Goal: Ask a question

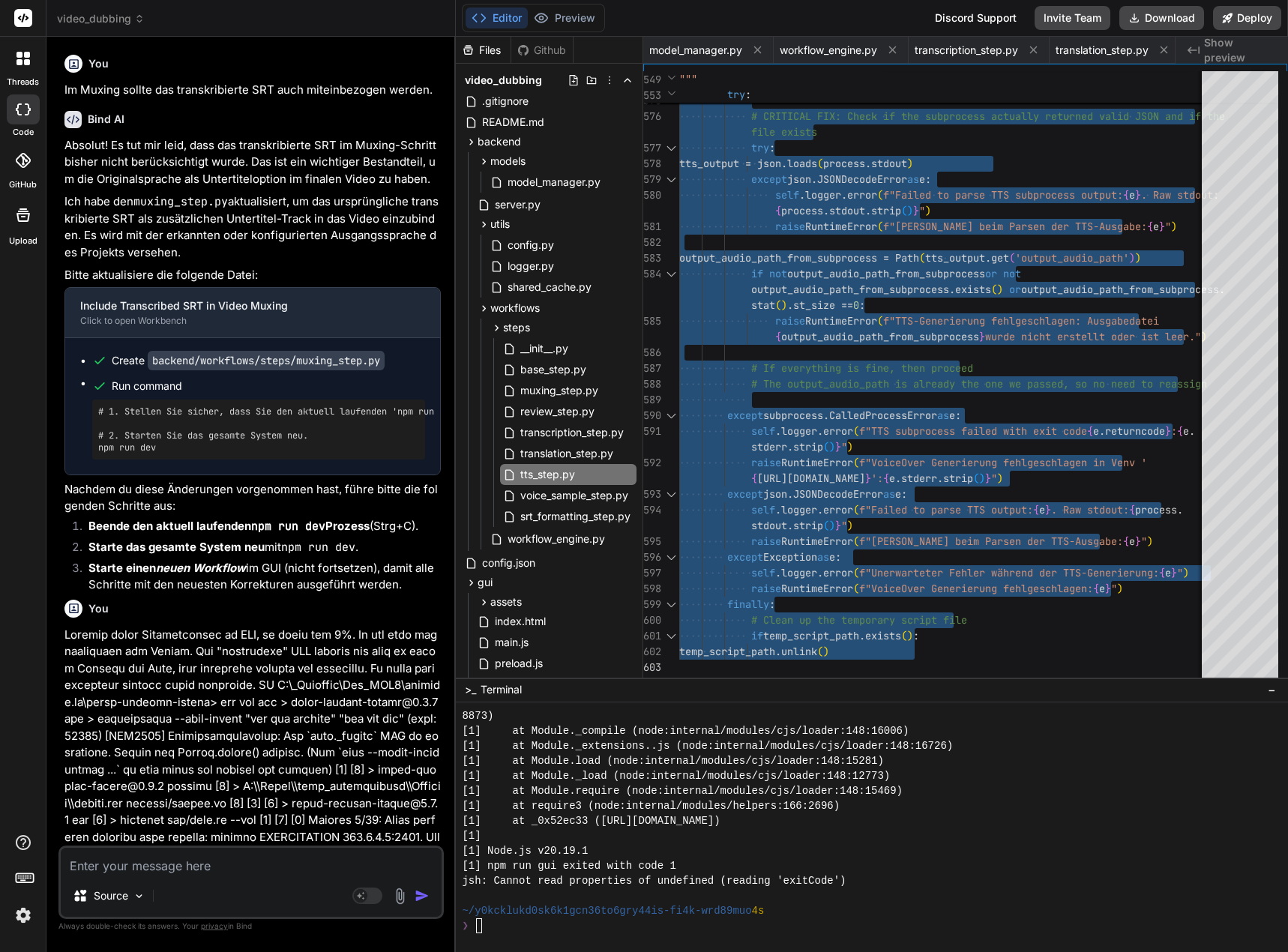
scroll to position [5, 0]
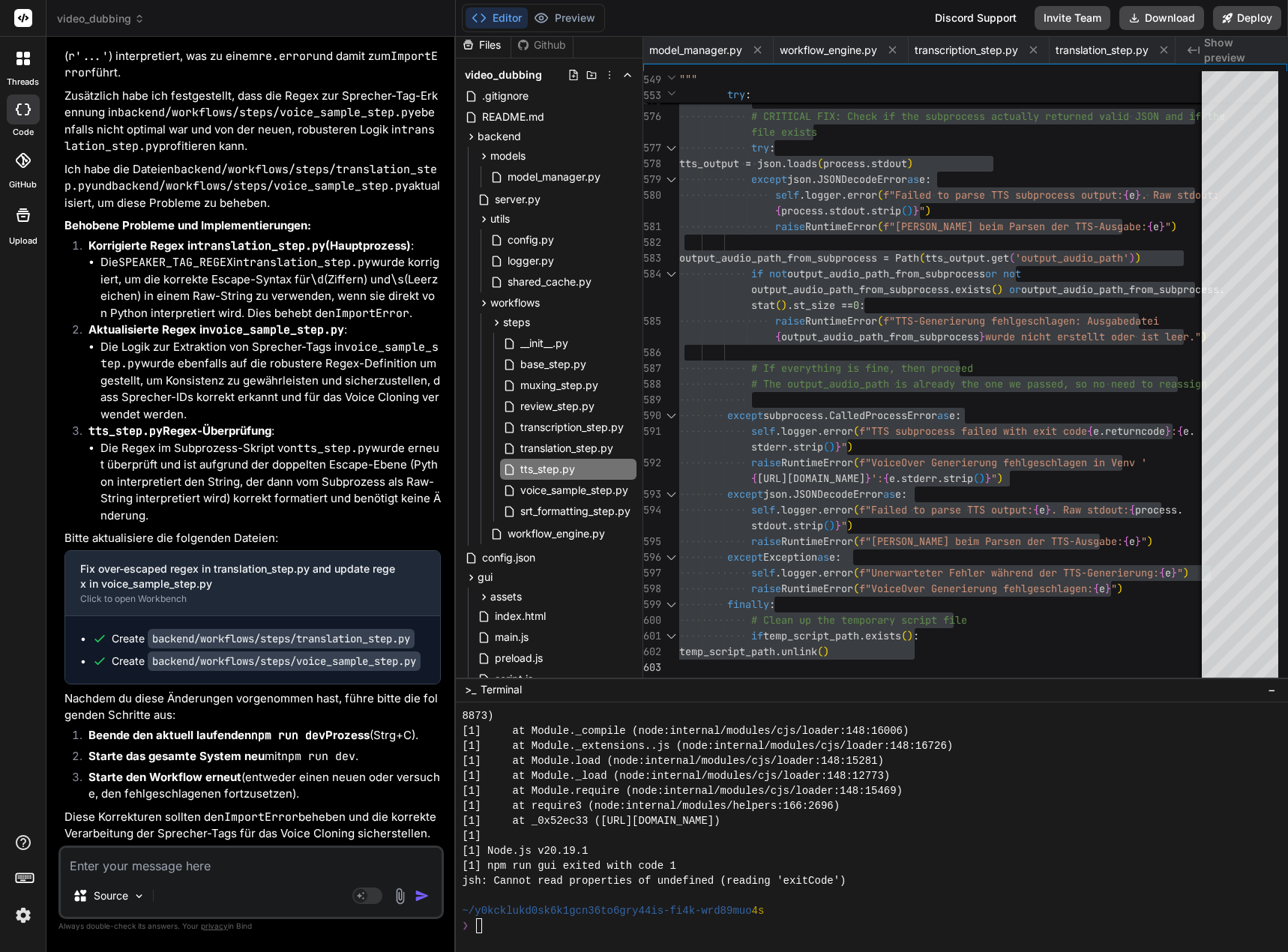
click at [91, 863] on textarea at bounding box center [251, 862] width 380 height 27
type textarea "I"
type textarea "x"
type textarea "Im"
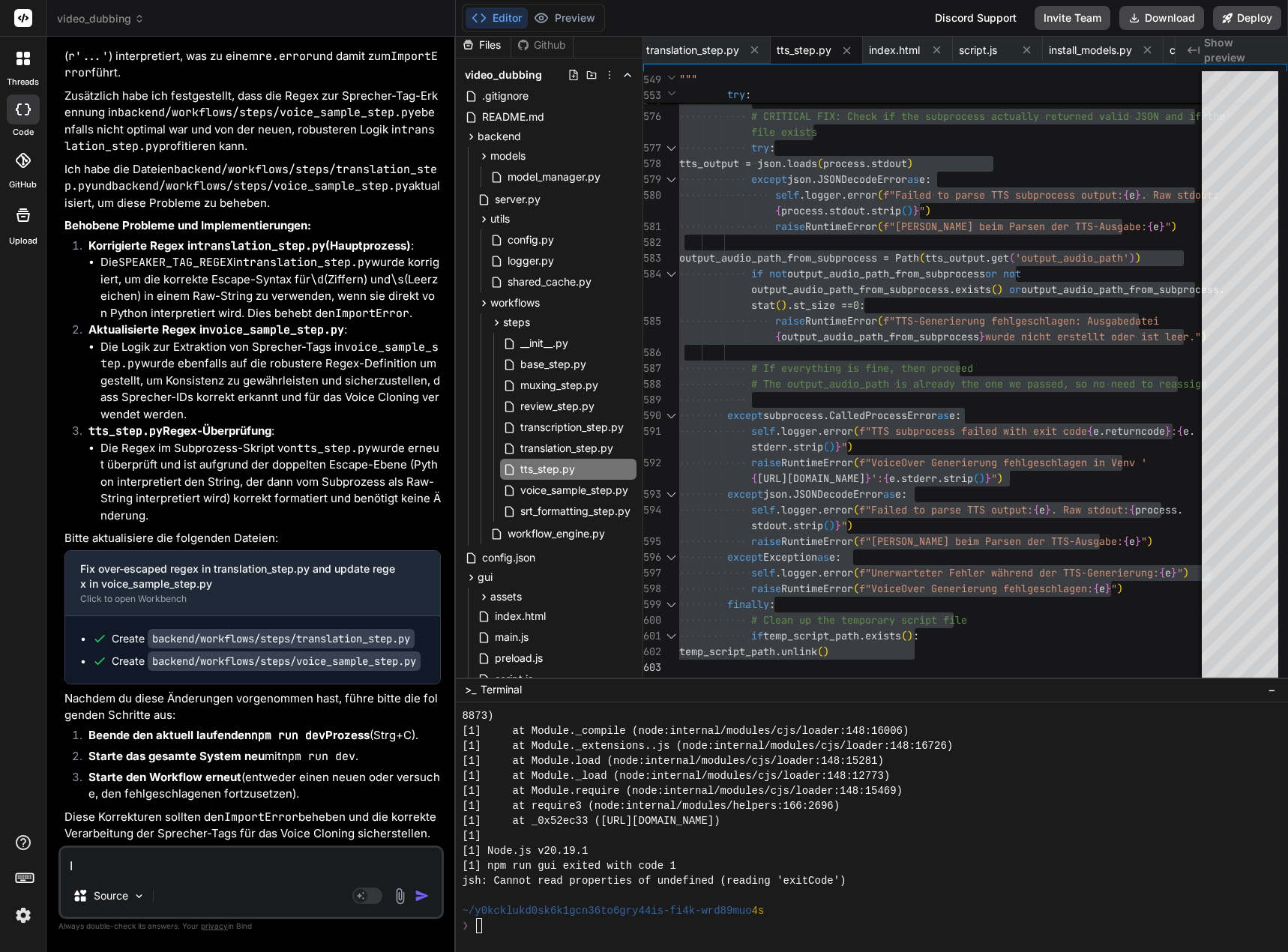
type textarea "x"
type textarea "Imm"
type textarea "x"
type textarea "Immer"
type textarea "x"
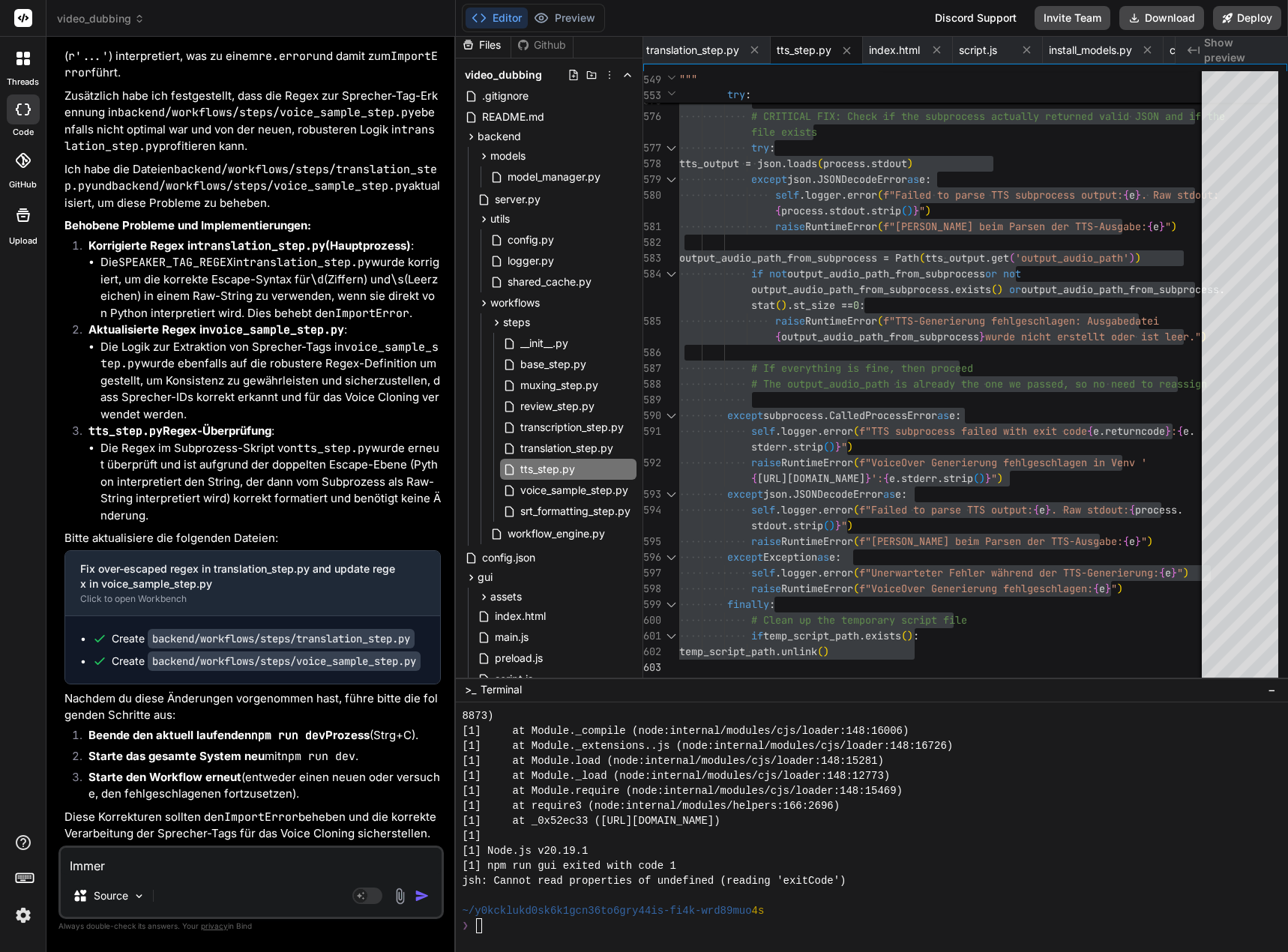
type textarea "Immer"
type textarea "x"
type textarea "Immer n"
type textarea "x"
type textarea "Immer no"
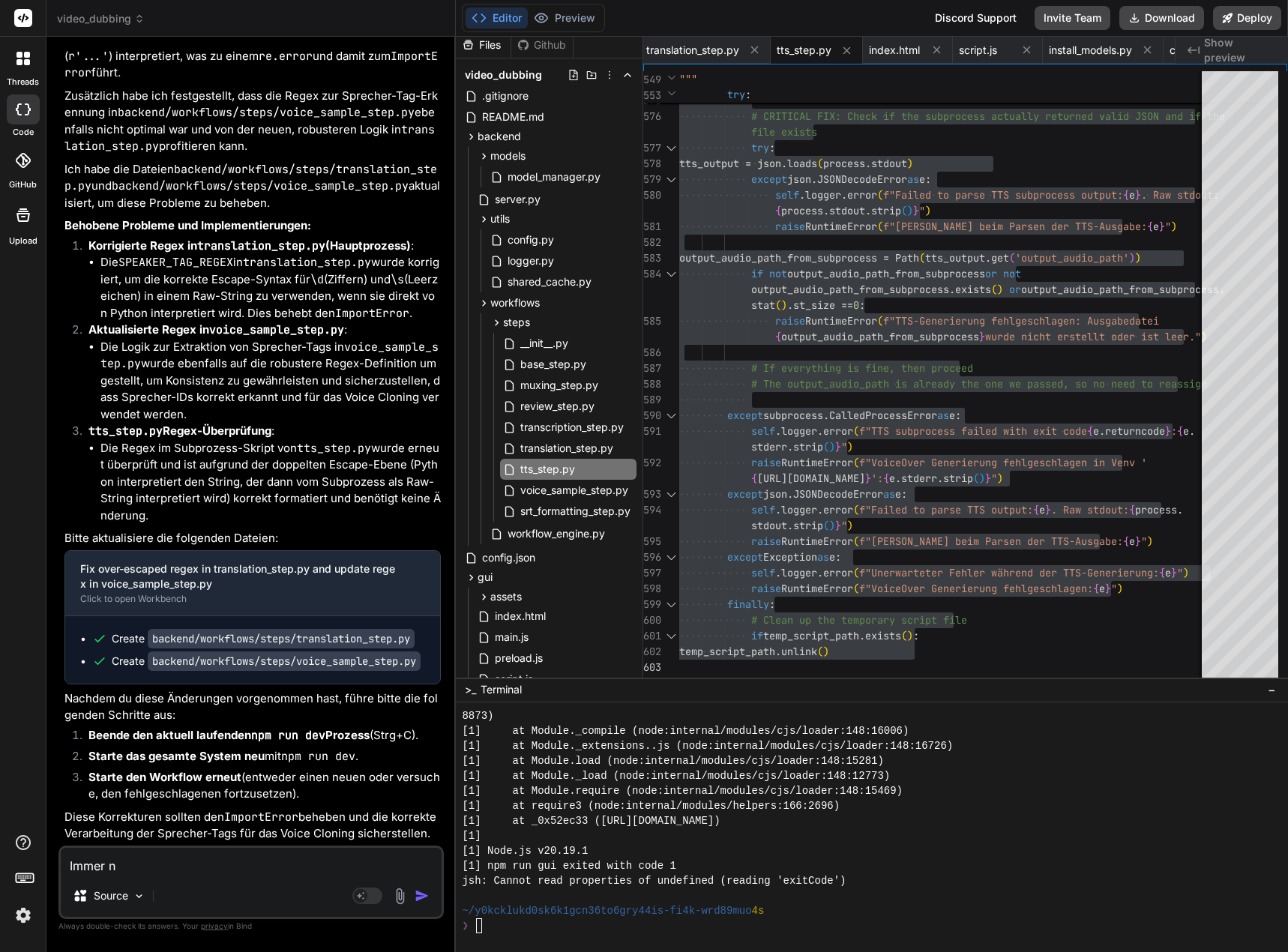
type textarea "x"
type textarea "Immer noc"
type textarea "x"
type textarea "Immer noch"
type textarea "x"
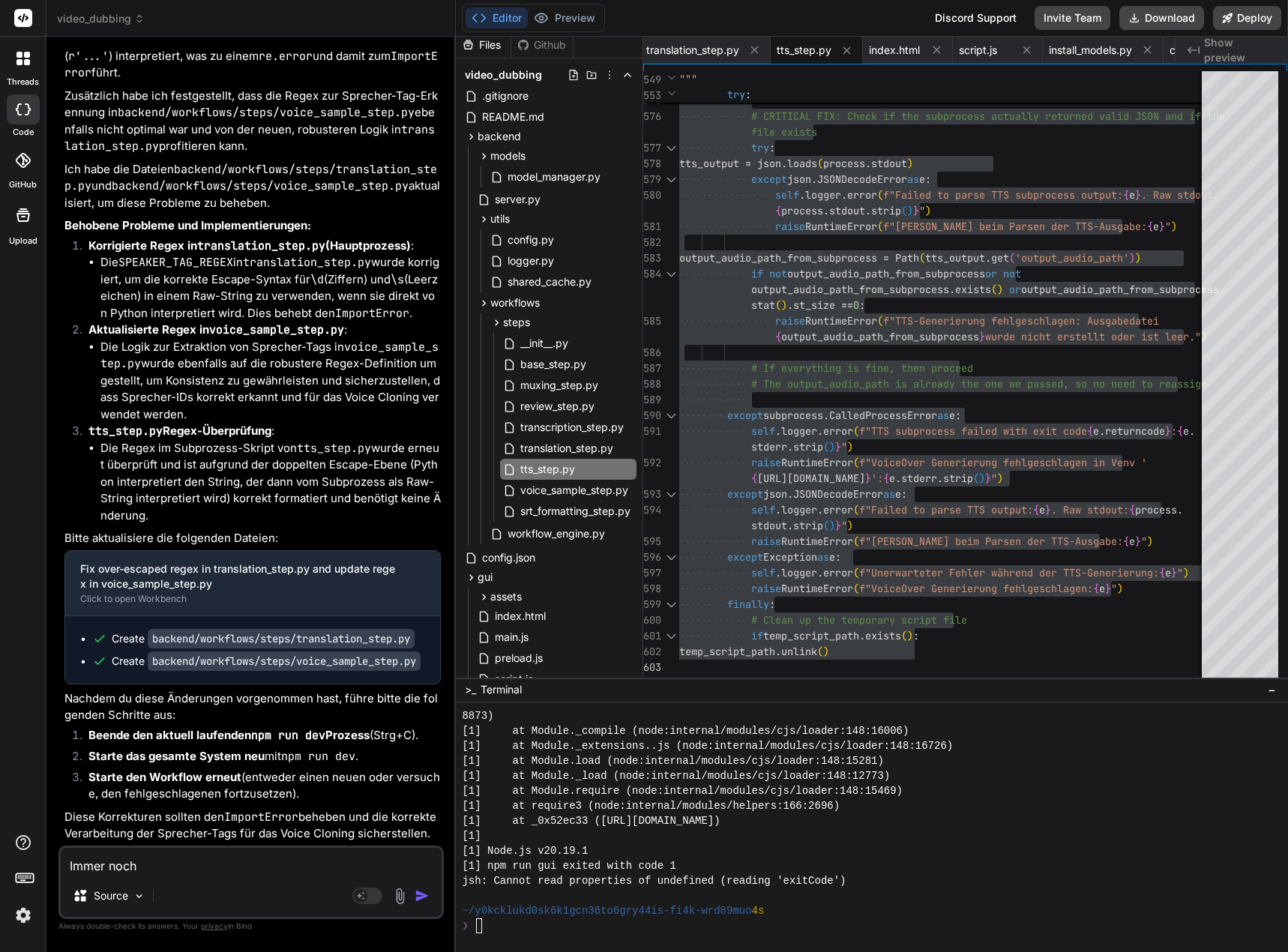
type textarea "Immer noch"
type textarea "x"
type textarea "Immer noch d"
type textarea "x"
type textarea "Immer noch da"
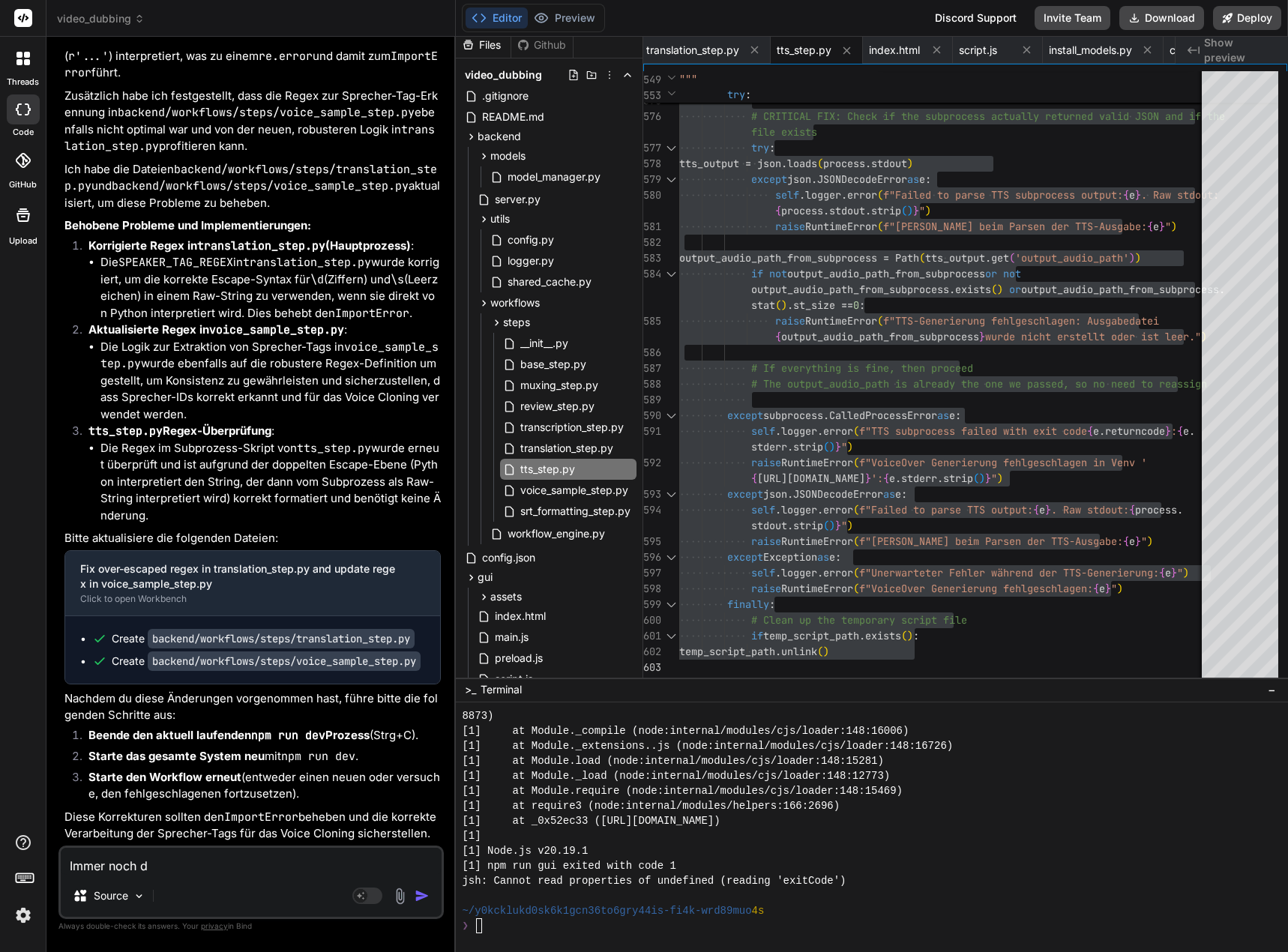
type textarea "x"
type textarea "Immer noch das"
type textarea "x"
type textarea "Immer noch dass"
type textarea "x"
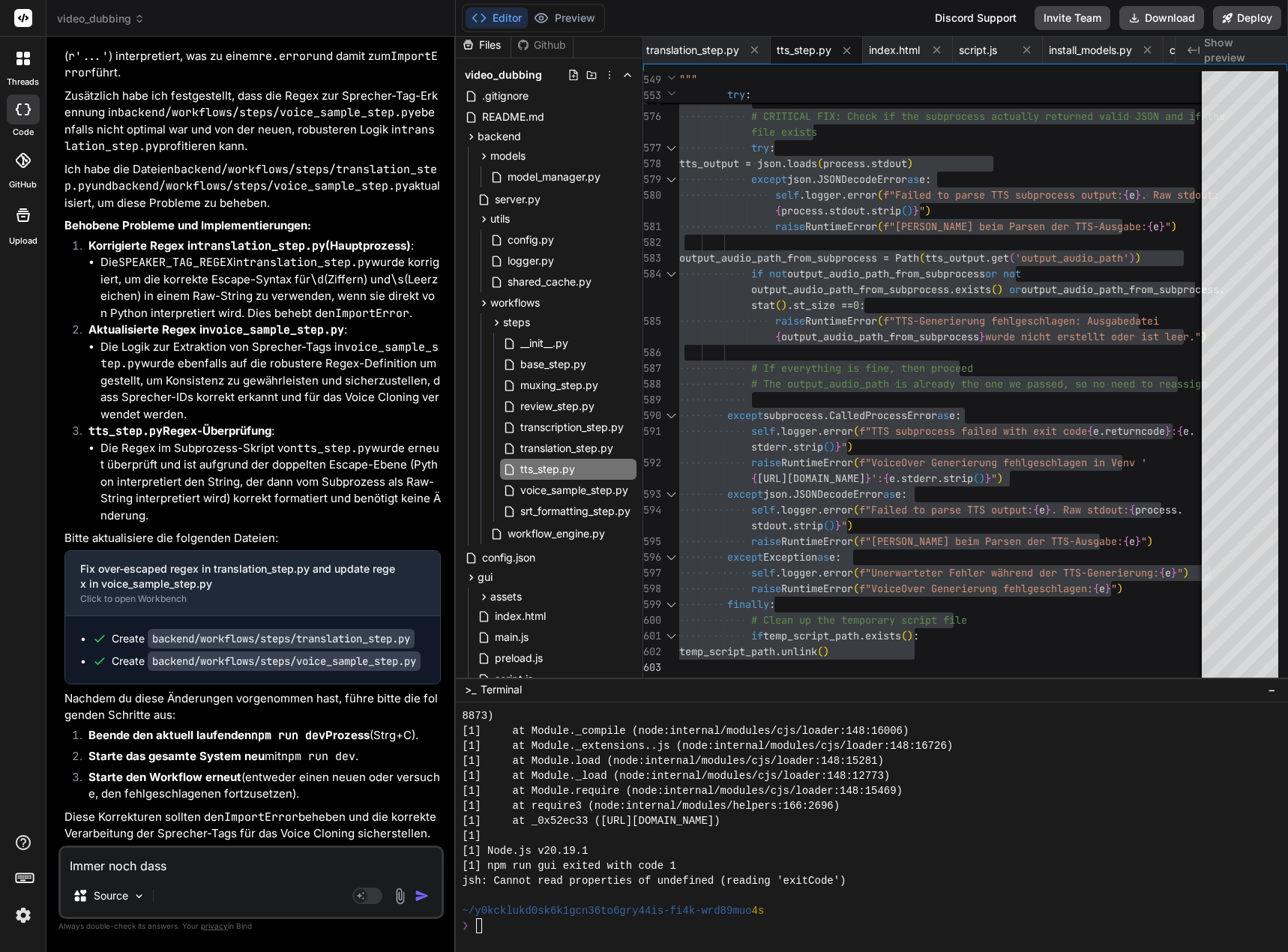
type textarea "Immer noch dasse"
type textarea "x"
type textarea "Immer noch dassel"
type textarea "x"
type textarea "Immer noch dasselb"
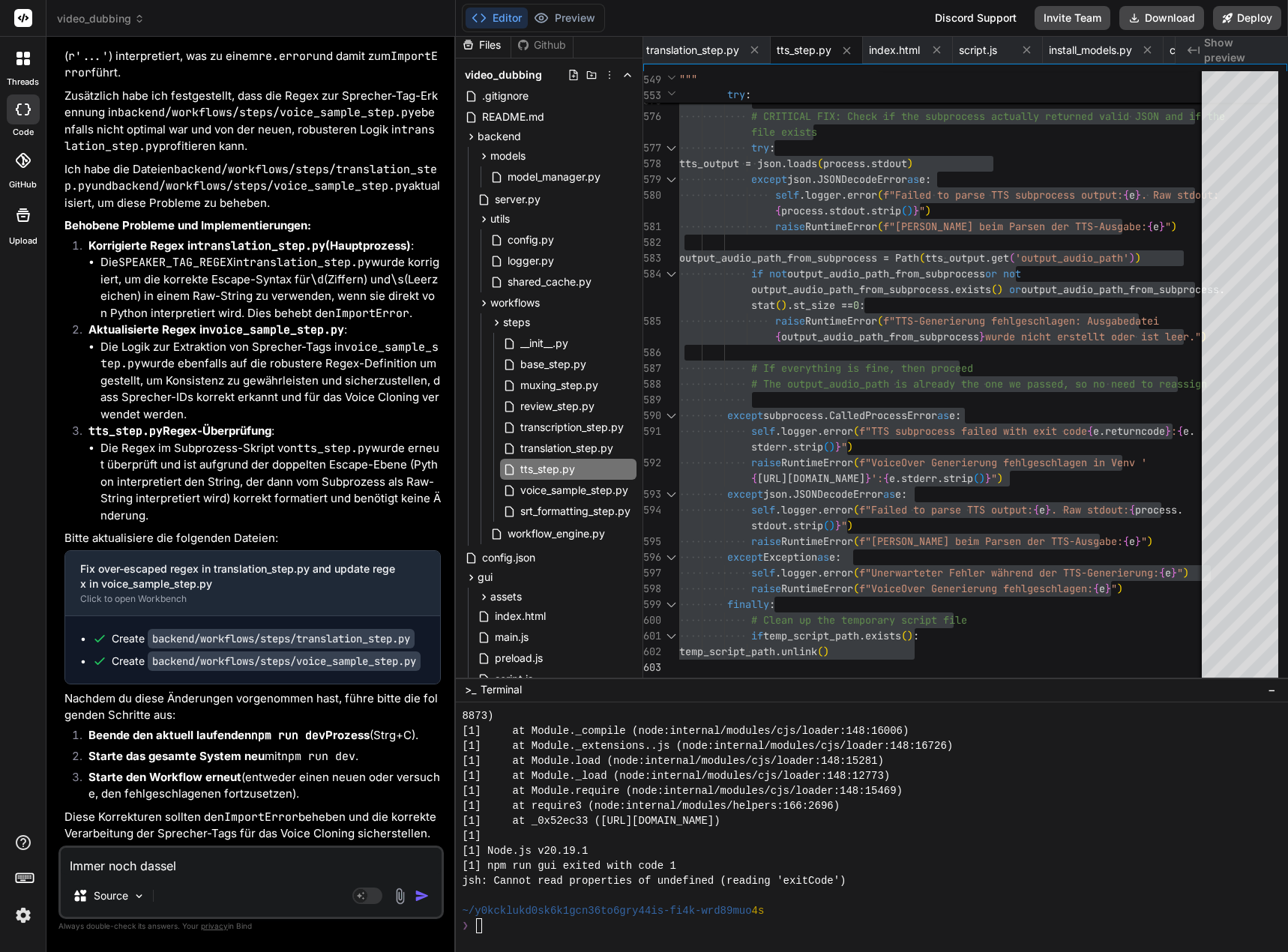
type textarea "x"
type textarea "Immer noch dasselbe"
type textarea "x"
type textarea "Immer noch dasselbe"
type textarea "x"
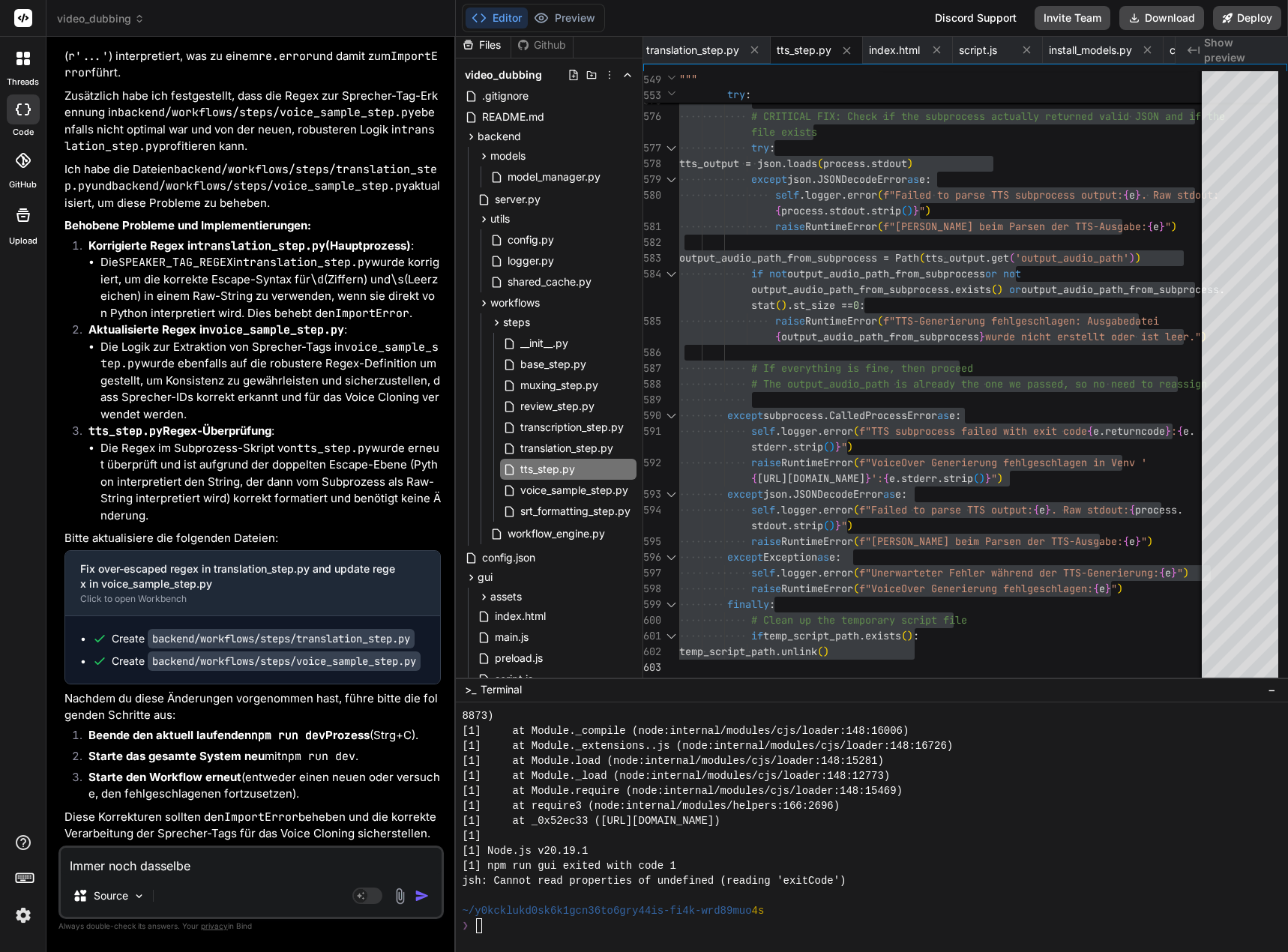
type textarea "Immer noch dasselbe V"
type textarea "x"
type textarea "Immer noch dasselbe Ve"
type textarea "x"
type textarea "Immer noch dasselbe Ver"
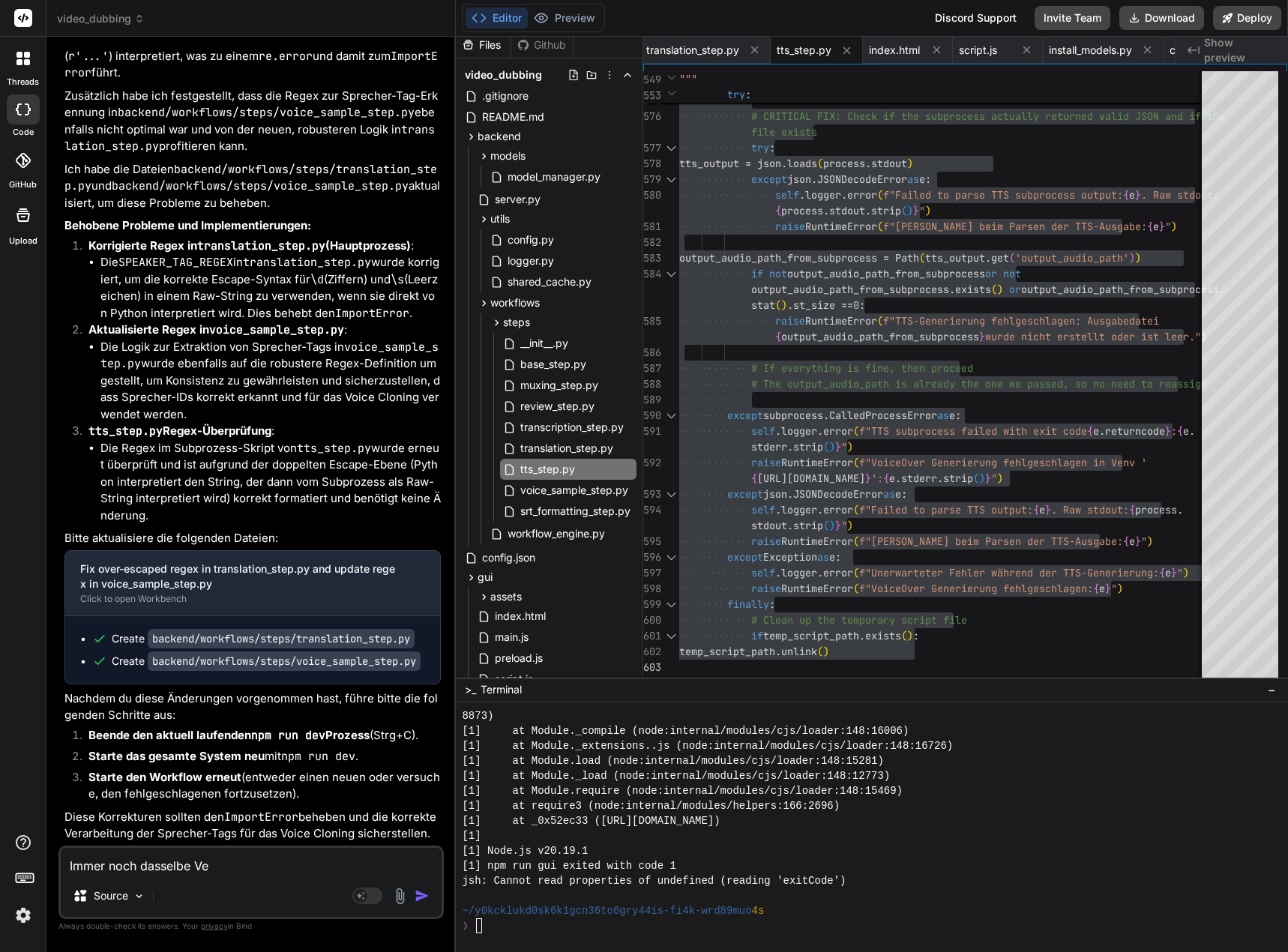
type textarea "x"
type textarea "Immer noch dasselbe Verh"
type textarea "x"
type textarea "Immer noch dasselbe Verha"
type textarea "x"
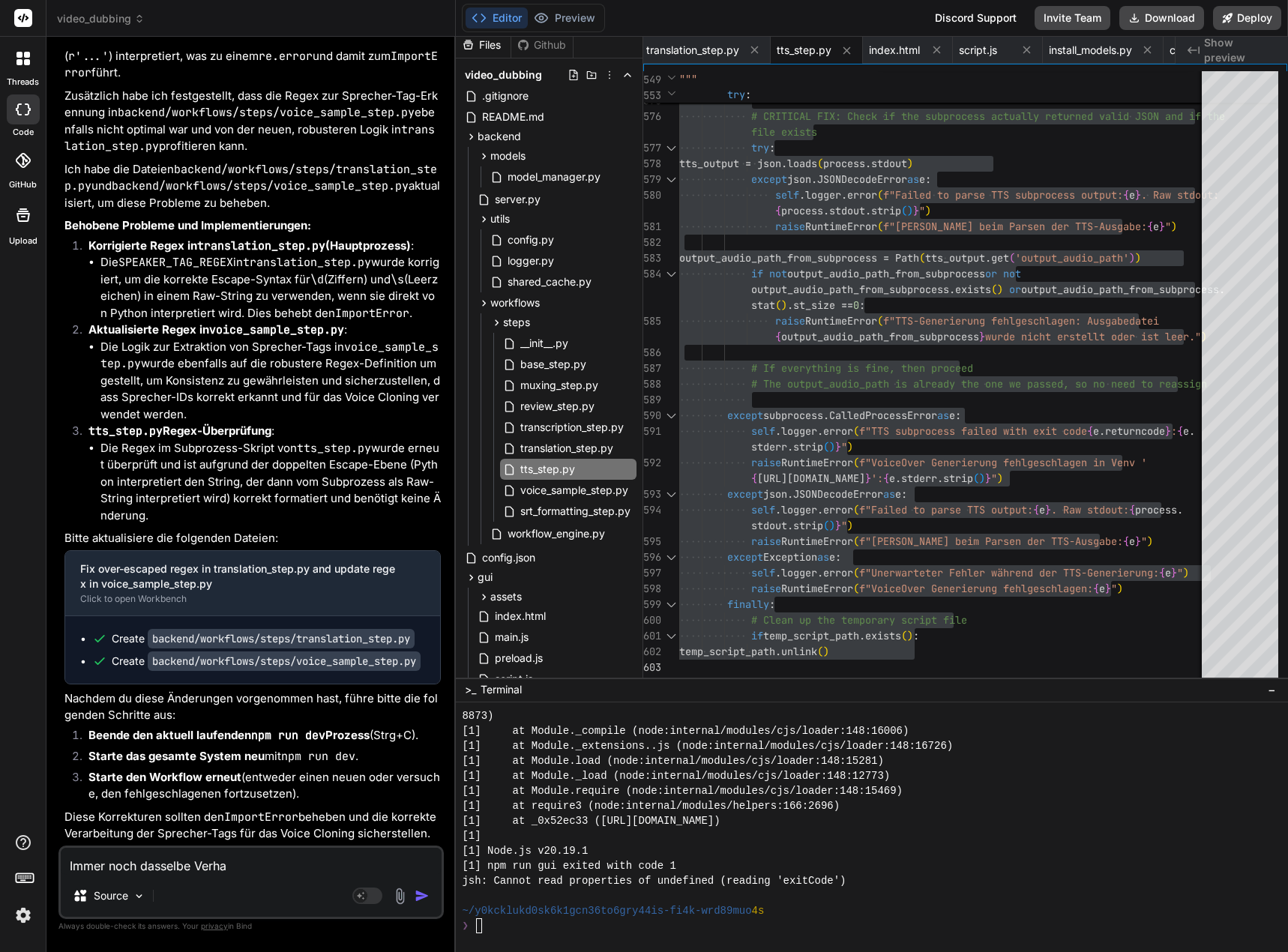
type textarea "Immer noch dasselbe Verhal"
type textarea "x"
type textarea "Immer noch dasselbe Verhalt"
type textarea "x"
type textarea "Immer noch dasselbe Verhalte"
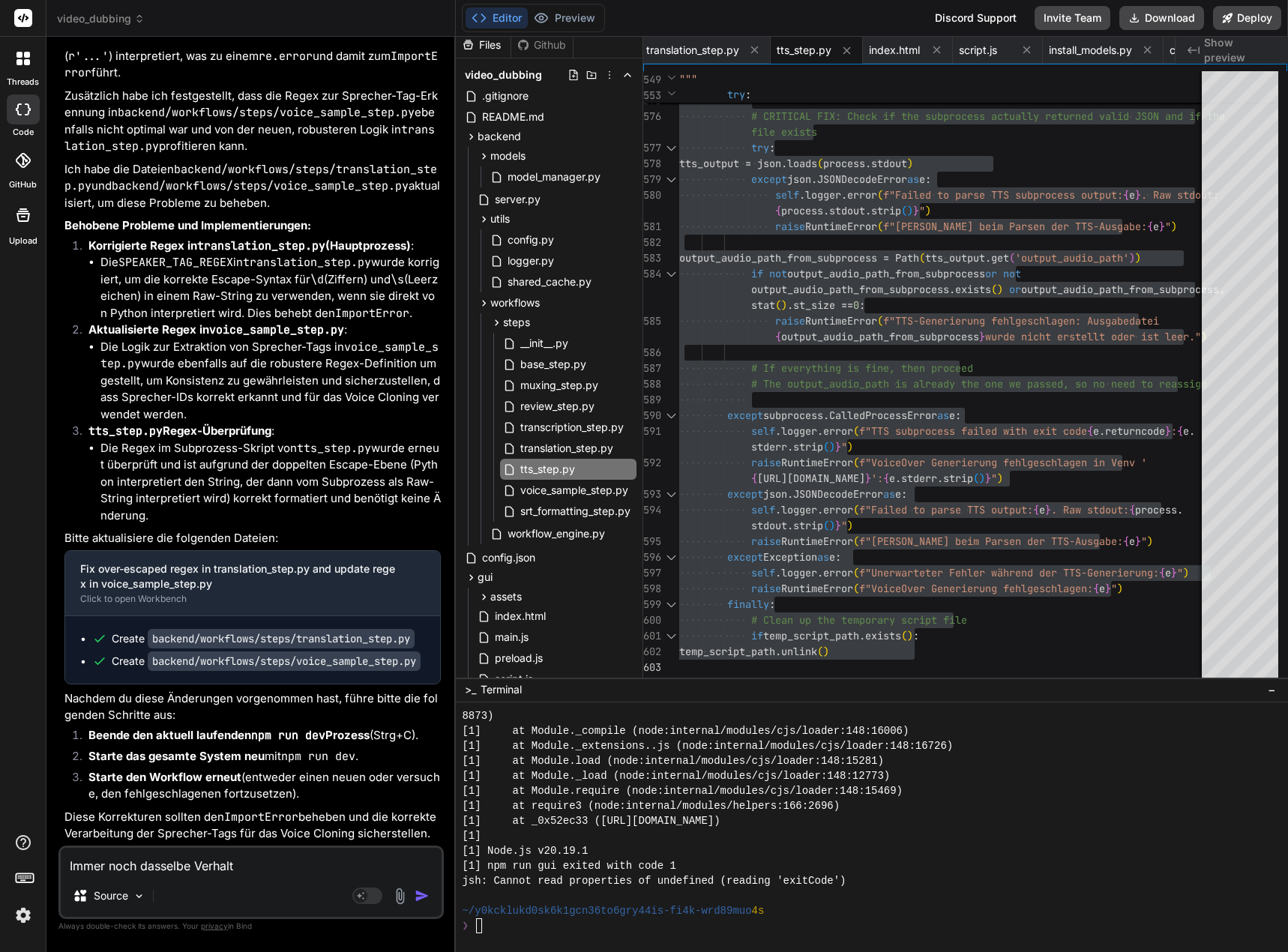
type textarea "x"
type textarea "Immer noch dasselbe Verhalten"
type textarea "x"
type textarea "Immer noch dasselbe Verhalten"
type textarea "x"
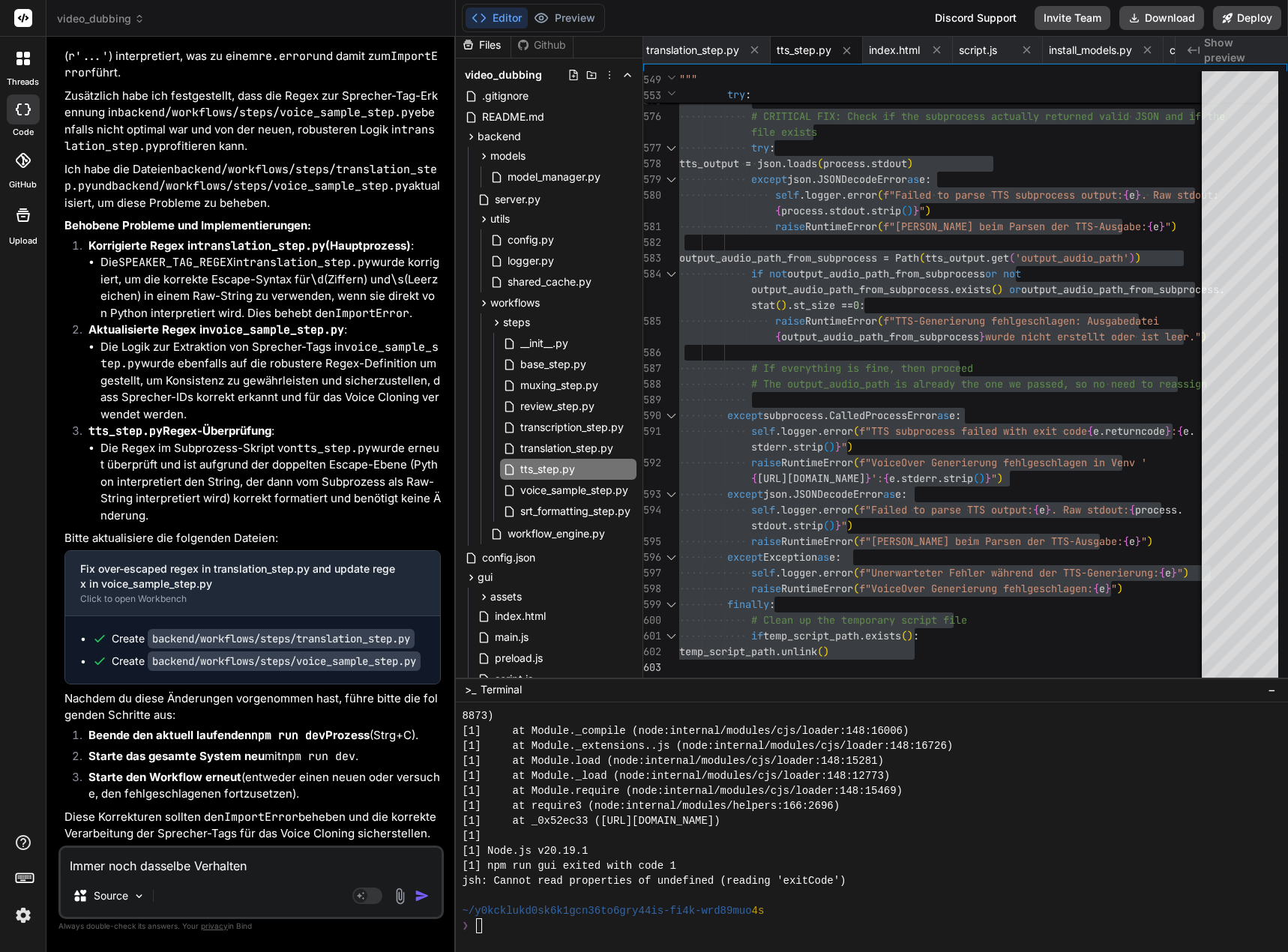
type textarea "Immer noch dasselbe Verhalten"
type textarea "x"
type textarea "Immer noch dasselbe Verhalten."
type textarea "x"
type textarea "Immer noch dasselbe Verhalten."
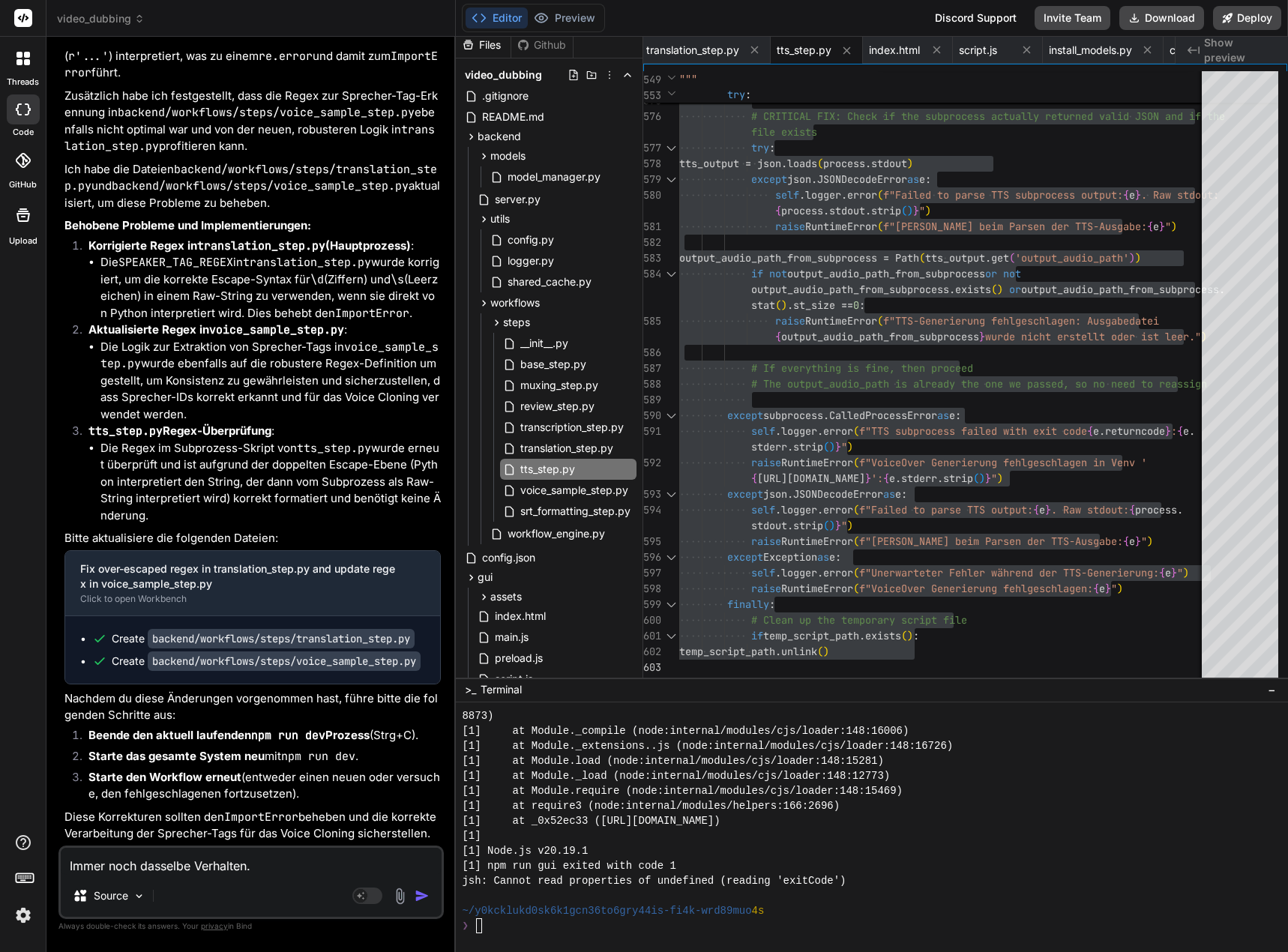
type textarea "x"
type textarea "Immer noch dasselbe Verhalten. V"
type textarea "x"
type textarea "Immer noch dasselbe Verhalten. Vo"
type textarea "x"
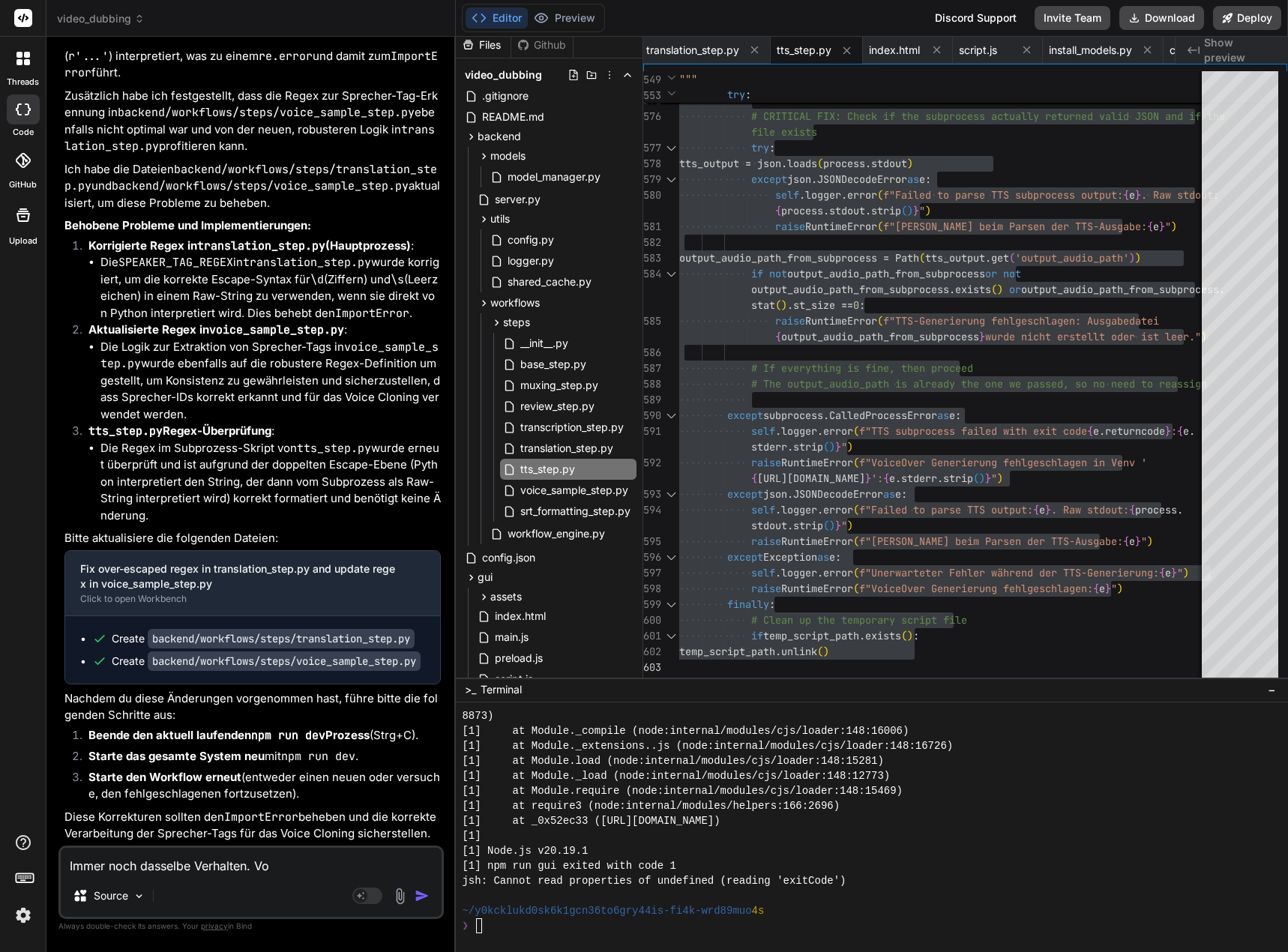
type textarea "Immer noch dasselbe Verhalten. Voi"
type textarea "x"
type textarea "Immer noch dasselbe Verhalten. Voic"
type textarea "x"
type textarea "Immer noch dasselbe Verhalten. Voice"
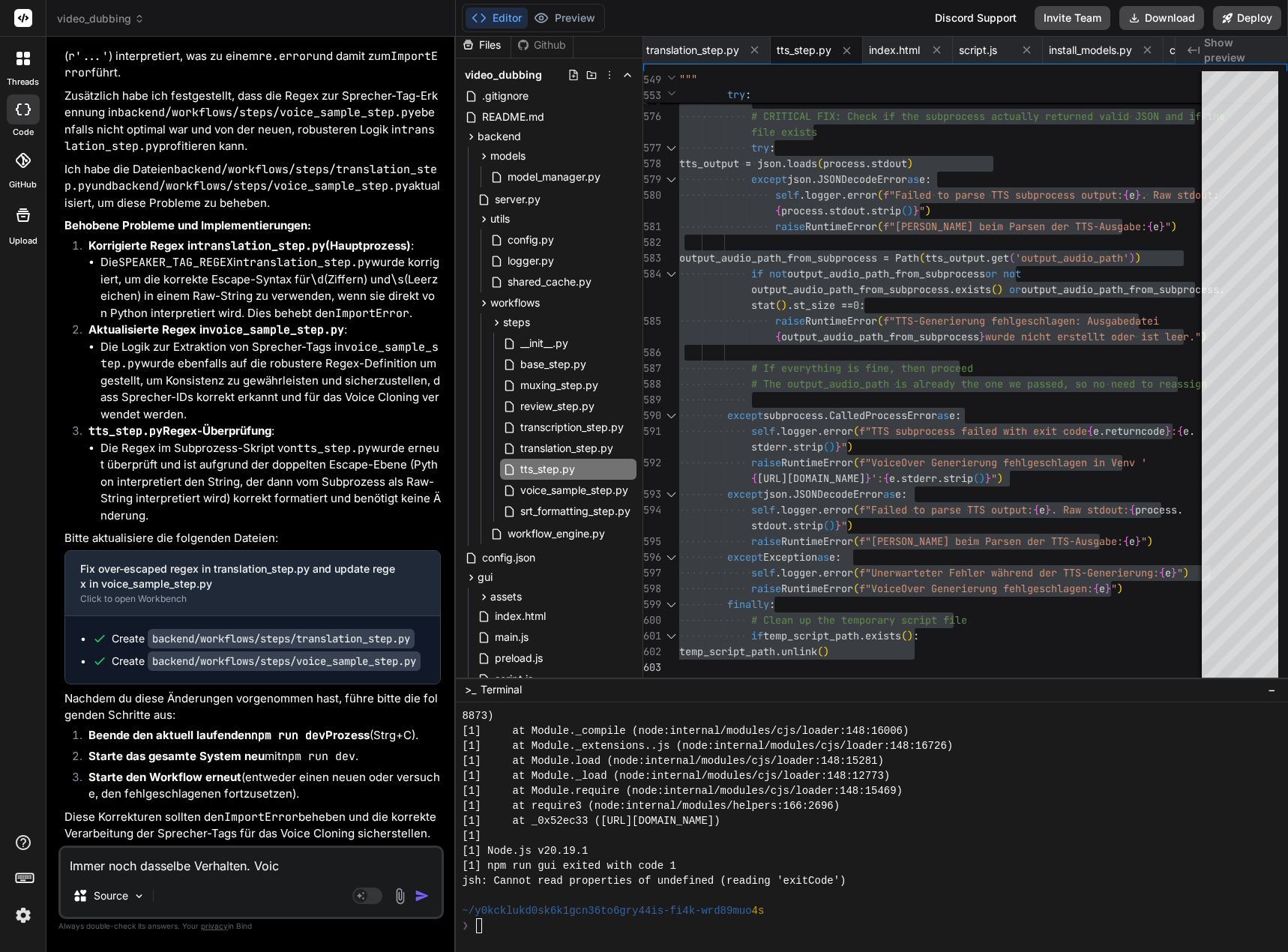
type textarea "x"
type textarea "Immer noch dasselbe Verhalten. VoiceO"
type textarea "x"
type textarea "Immer noch dasselbe Verhalten. VoiceOv"
type textarea "x"
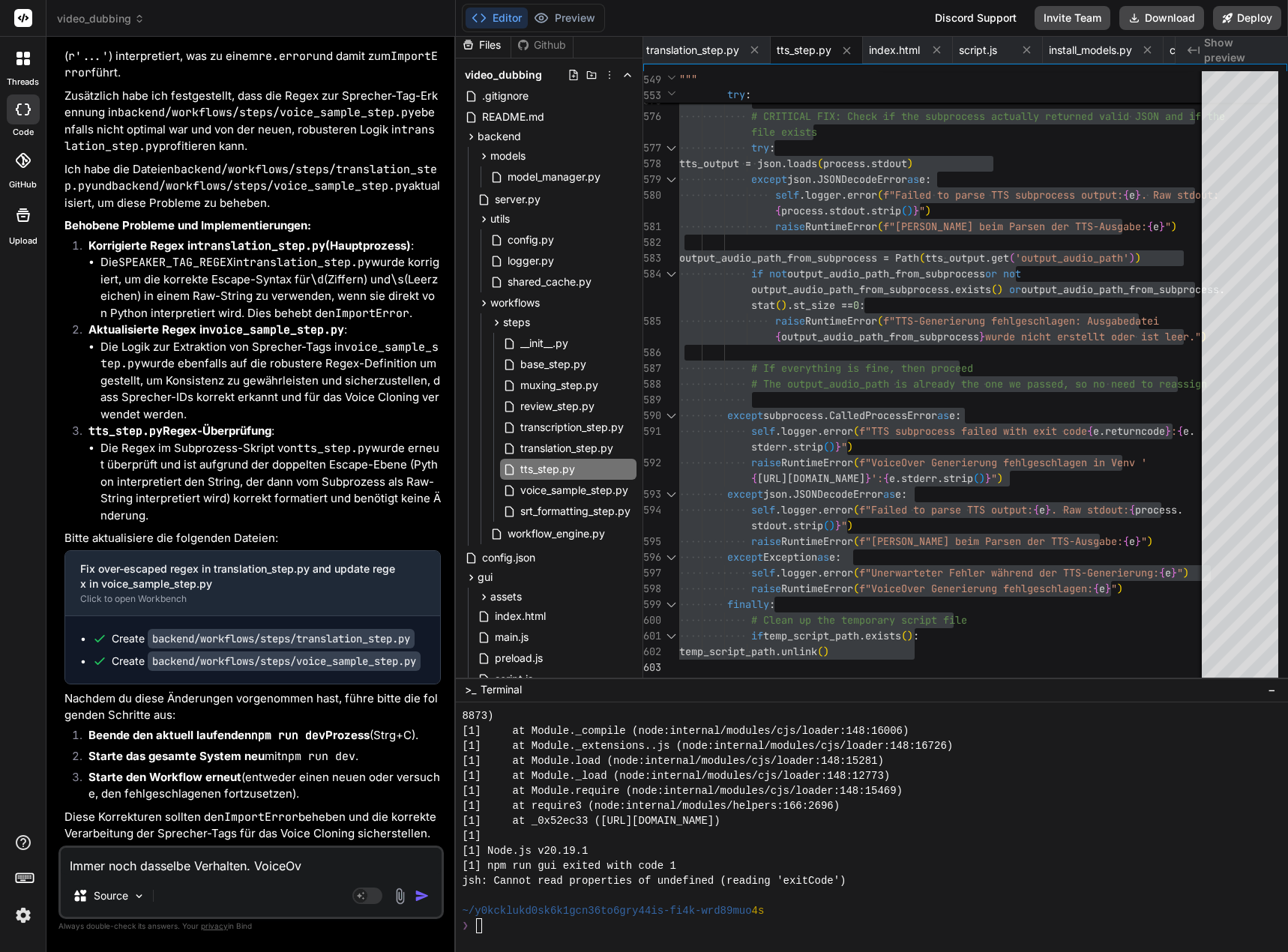
type textarea "Immer noch dasselbe Verhalten. VoiceOve"
type textarea "x"
type textarea "Immer noch dasselbe Verhalten. VoiceOver"
type textarea "x"
type textarea "Immer noch dasselbe Verhalten. VoiceOver"
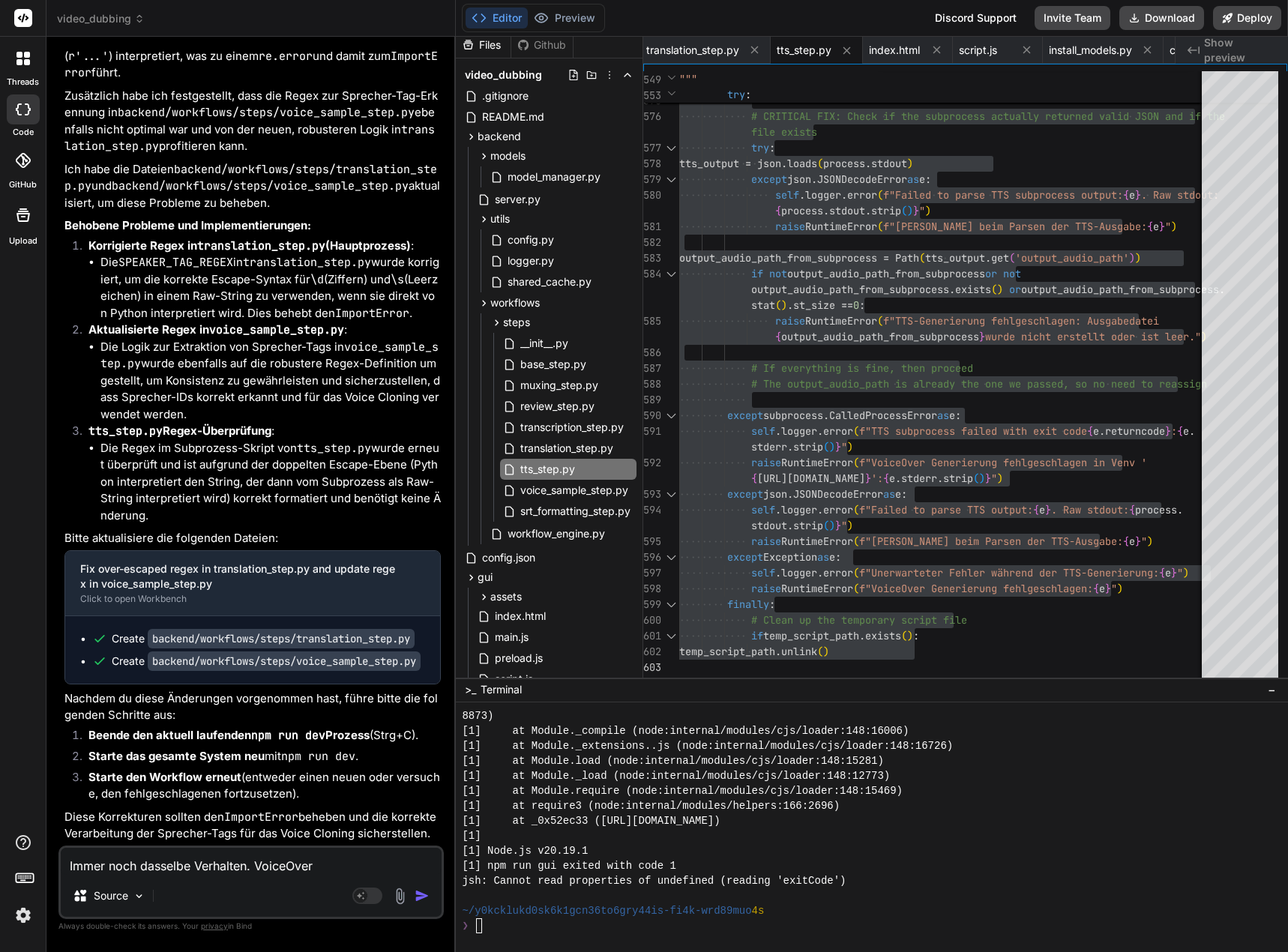
type textarea "x"
type textarea "Immer noch dasselbe Verhalten. VoiceOver n"
type textarea "x"
type textarea "Immer noch dasselbe Verhalten. VoiceOver na"
type textarea "x"
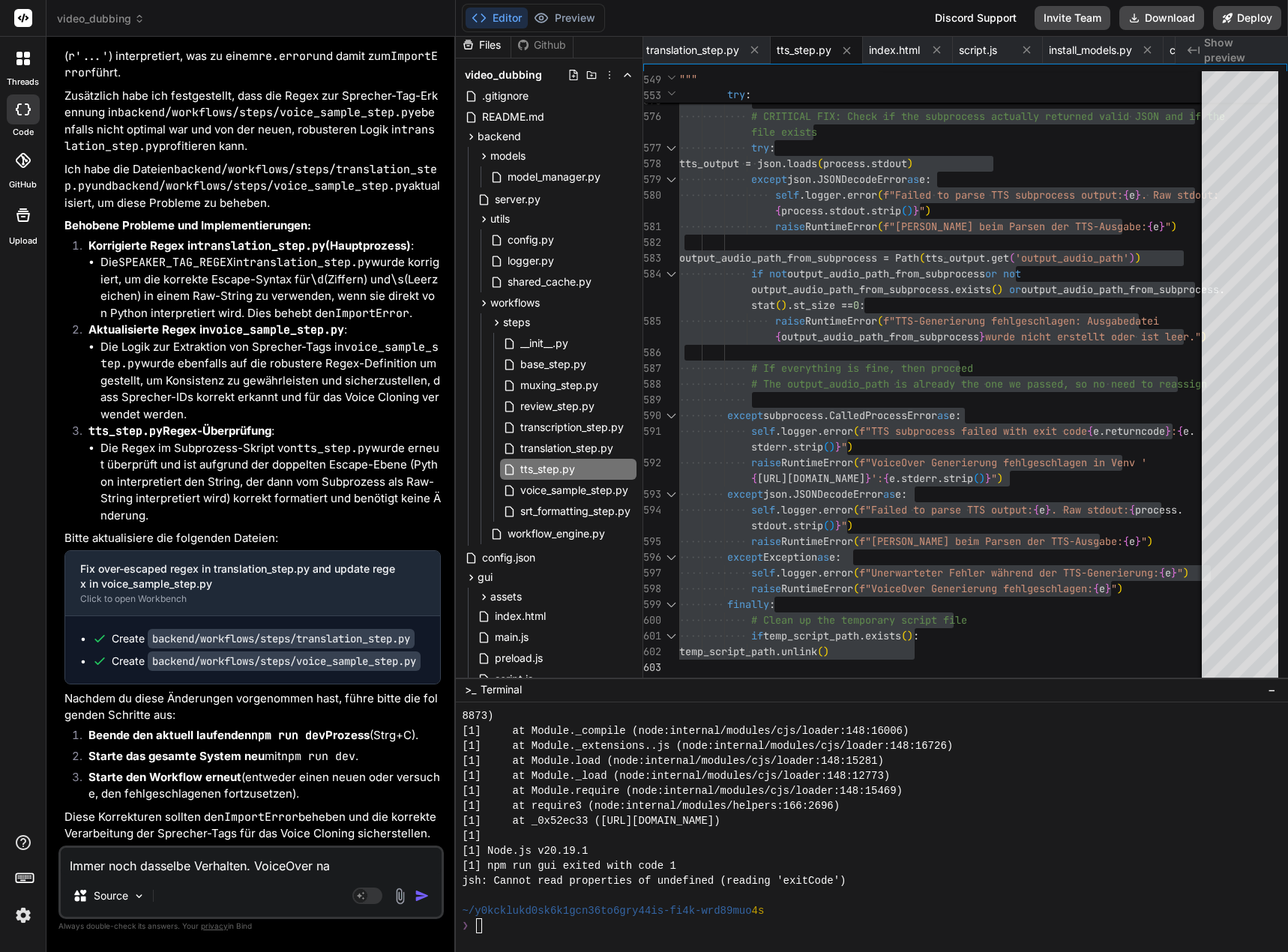
type textarea "Immer noch dasselbe Verhalten. VoiceOver nac"
type textarea "x"
type textarea "Immer noch dasselbe Verhalten. VoiceOver nach"
type textarea "x"
type textarea "Immer noch dasselbe Verhalten. VoiceOver nach"
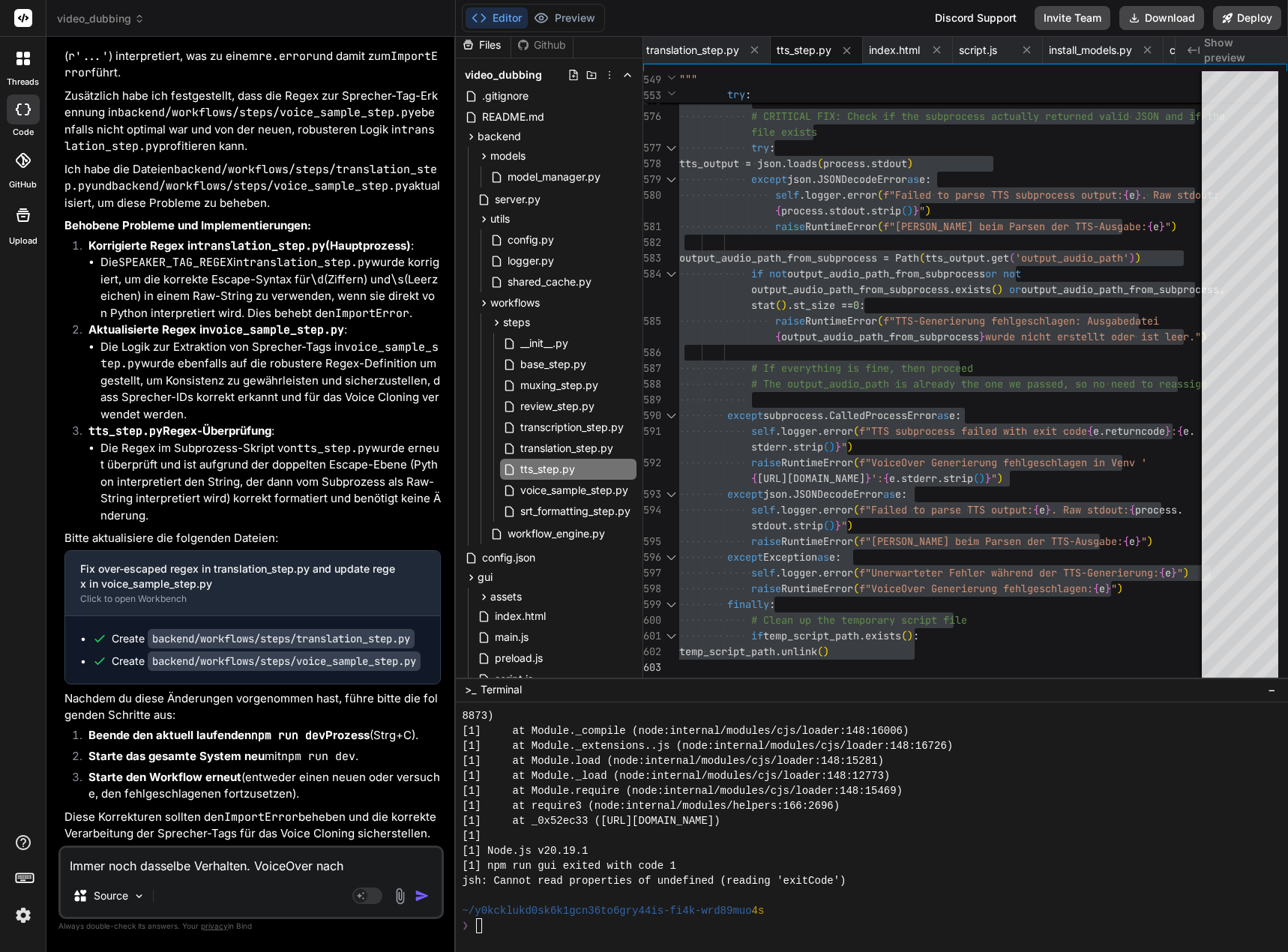
type textarea "x"
type textarea "Immer noch dasselbe Verhalten. VoiceOver nach"
type textarea "x"
type textarea "Immer noch dasselbe Verhalten. VoiceOver nac"
type textarea "x"
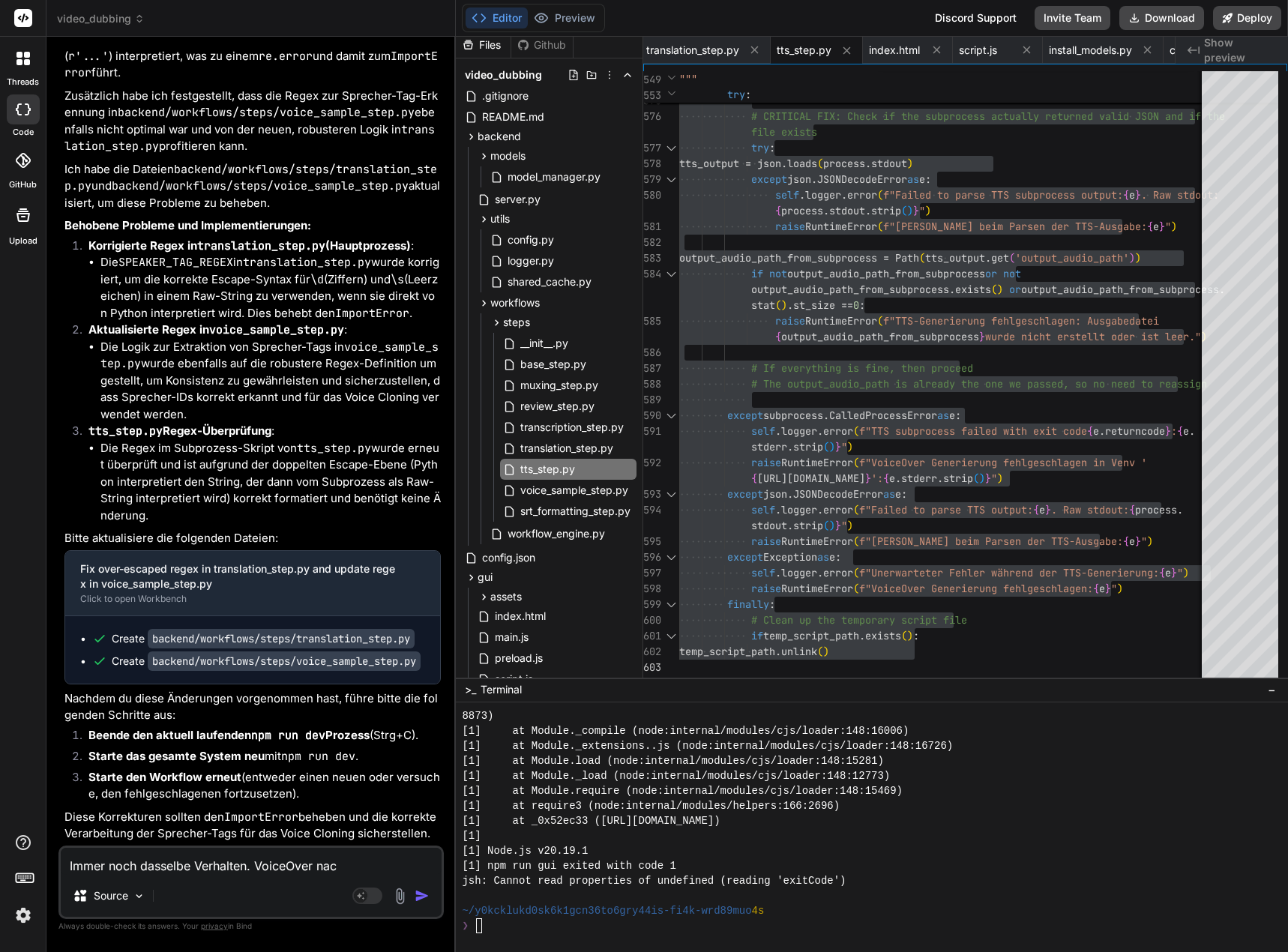
type textarea "Immer noch dasselbe Verhalten. VoiceOver na"
type textarea "x"
type textarea "Immer noch dasselbe Verhalten. VoiceOver n"
type textarea "x"
type textarea "Immer noch dasselbe Verhalten. VoiceOver"
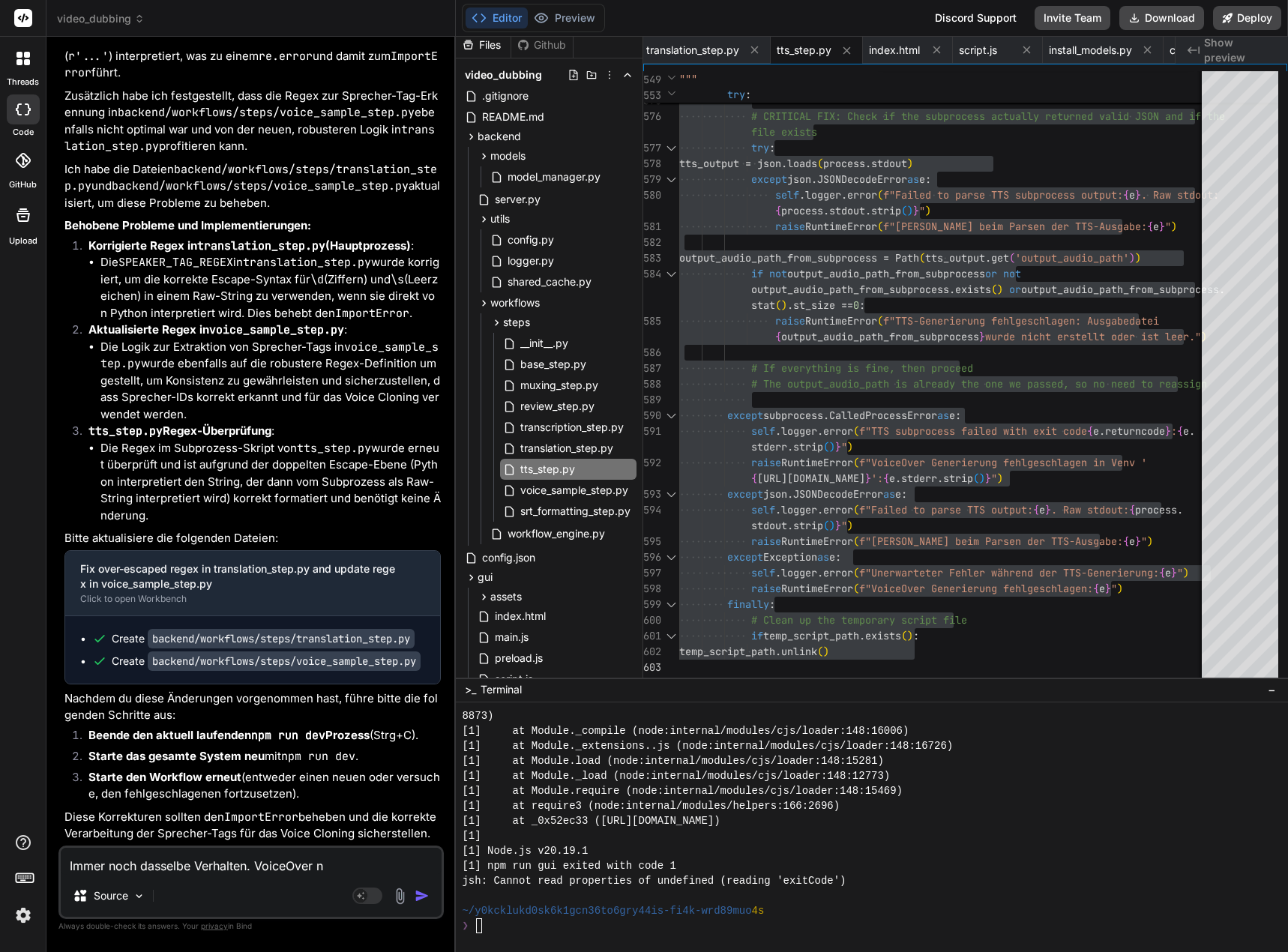
type textarea "x"
type textarea "Immer noch dasselbe Verhalten. VoiceOver v"
type textarea "x"
type textarea "Immer noch dasselbe Verhalten. VoiceOver vo"
type textarea "x"
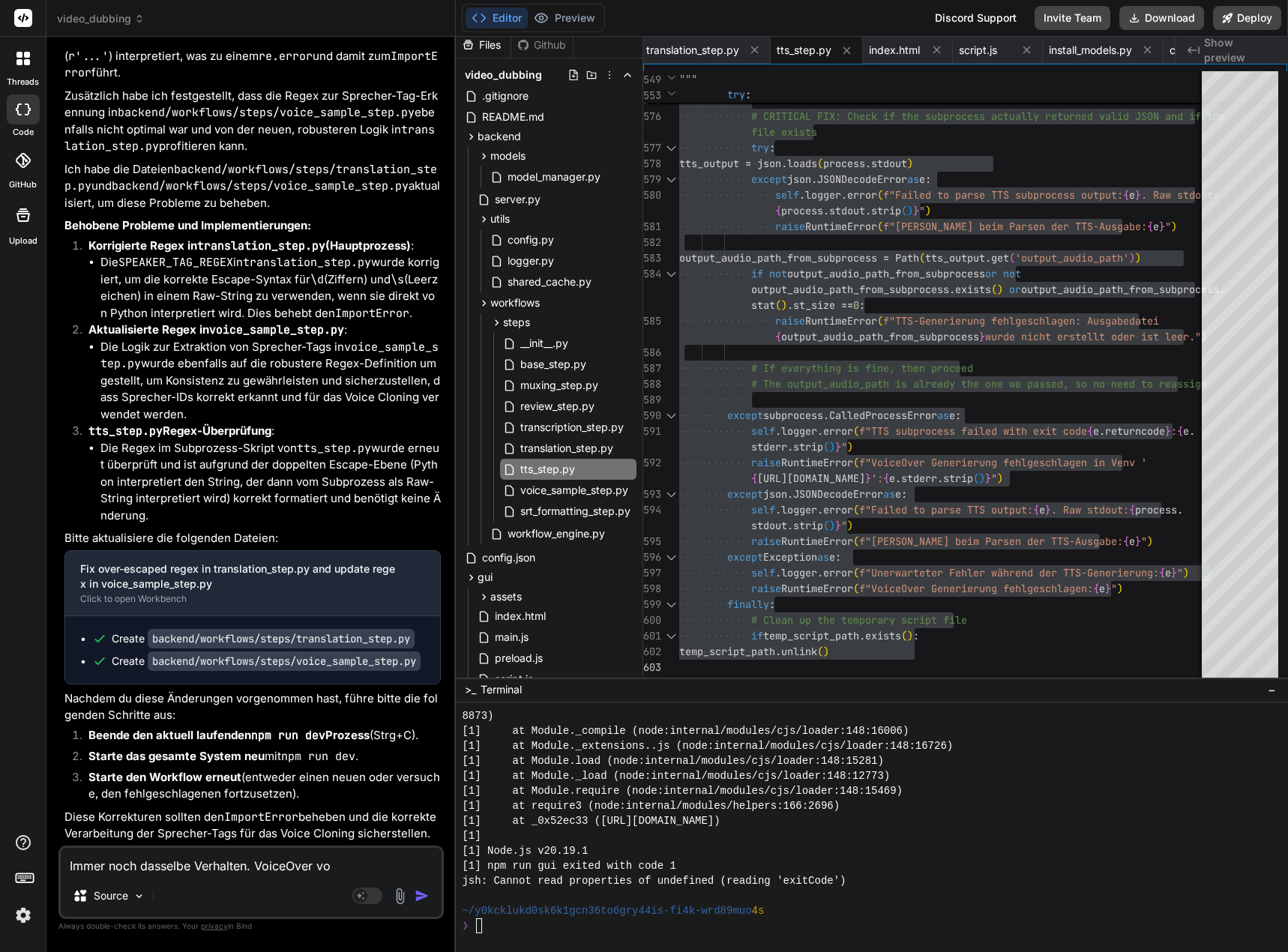
type textarea "Immer noch dasselbe Verhalten. VoiceOver von"
type textarea "x"
type textarea "Immer noch dasselbe Verhalten. VoiceOver von"
type textarea "x"
type textarea "Immer noch dasselbe Verhalten. VoiceOver von D"
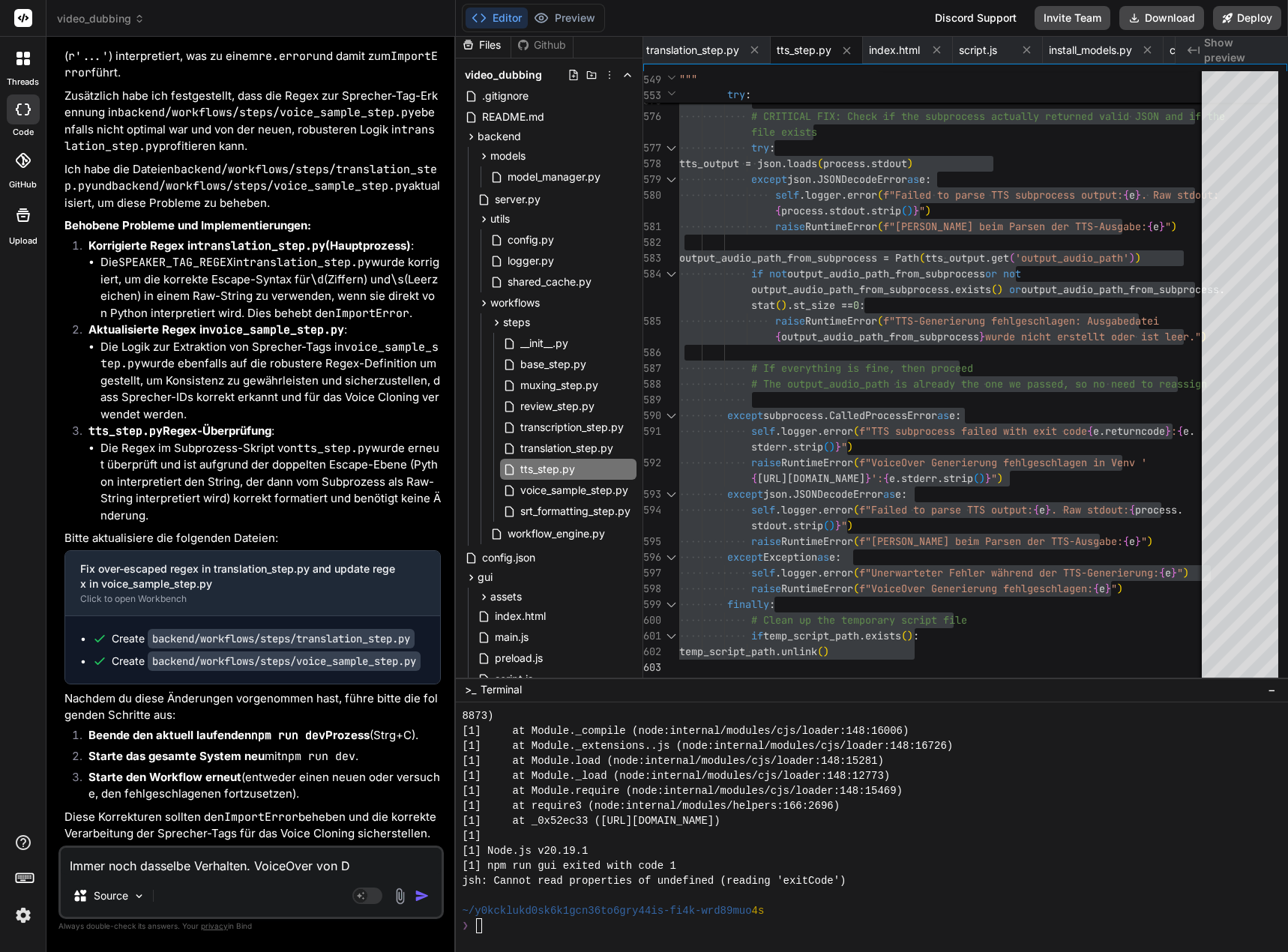
type textarea "x"
type textarea "Immer noch dasselbe Verhalten. VoiceOver von [PERSON_NAME]"
type textarea "x"
type textarea "Immer noch dasselbe Verhalten. VoiceOver von [PERSON_NAME]"
type textarea "x"
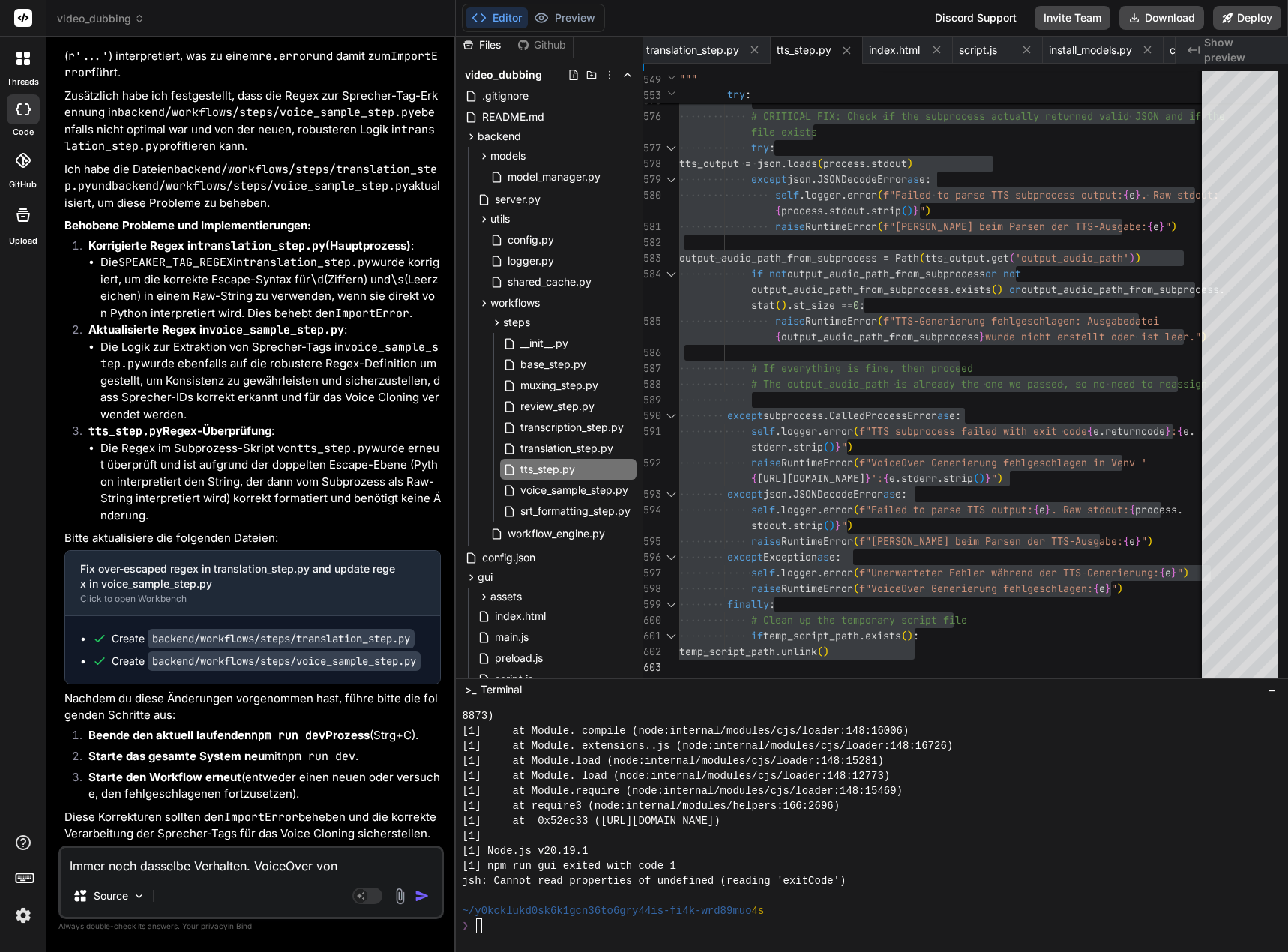
type textarea "Immer noch dasselbe Verhalten. VoiceOver von [PERSON_NAME]"
type textarea "x"
type textarea "Immer noch dasselbe Verhalten. VoiceOver von [PERSON_NAME]"
type textarea "x"
type textarea "Immer noch dasselbe Verhalten. VoiceOver von [PERSON_NAME]"
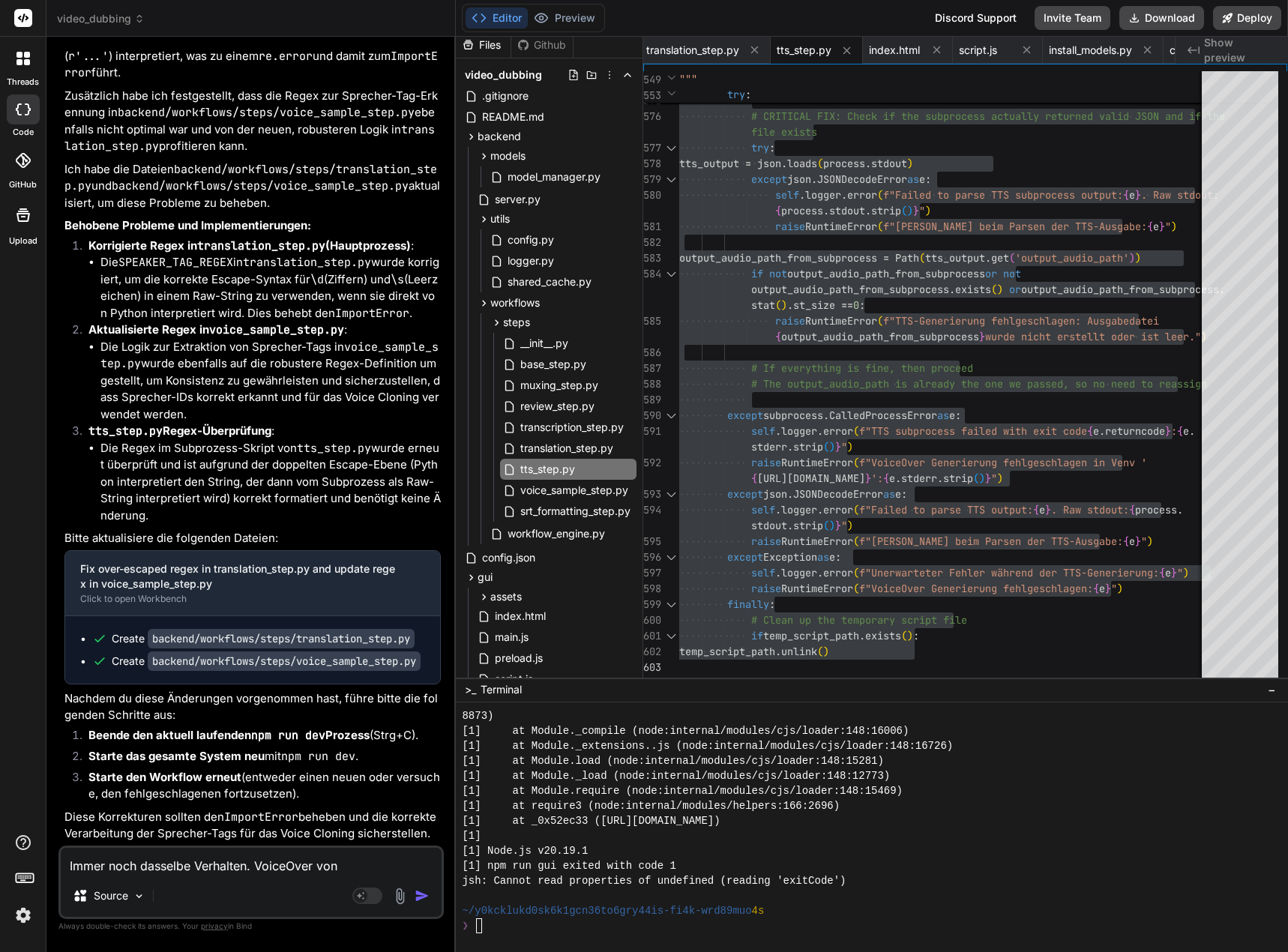
type textarea "x"
type textarea "Immer noch dasselbe Verhalten. VoiceOver von [PERSON_NAME]"
type textarea "x"
type textarea "Immer noch dasselbe Verhalten. VoiceOver von [PERSON_NAME]"
type textarea "x"
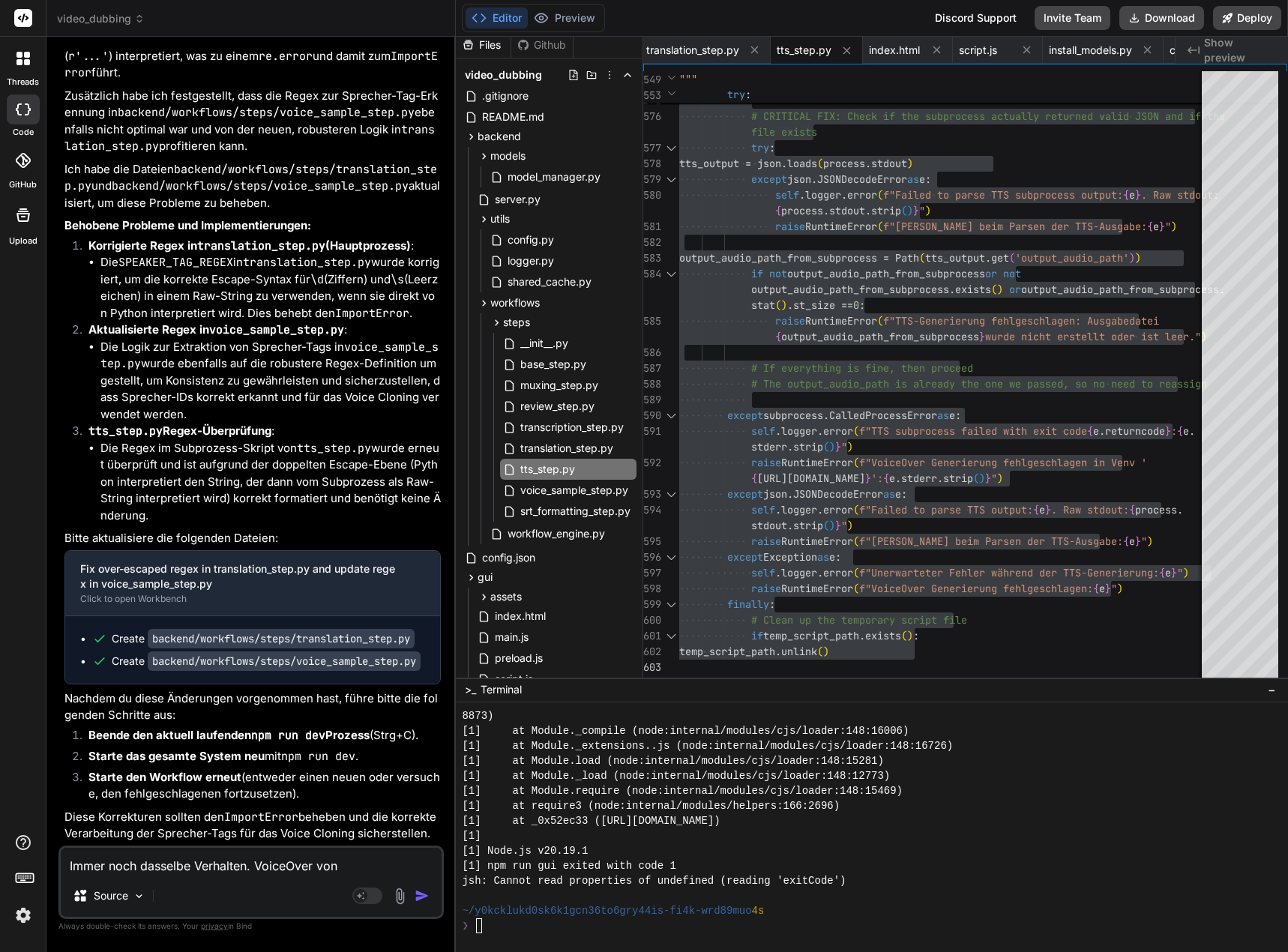
type textarea "Immer noch dasselbe Verhalten. VoiceOver von [PERSON_NAME] m"
type textarea "x"
type textarea "Immer noch dasselbe Verhalten. VoiceOver von Deutsch mi"
type textarea "x"
type textarea "Immer noch dasselbe Verhalten. VoiceOver von [PERSON_NAME] mit"
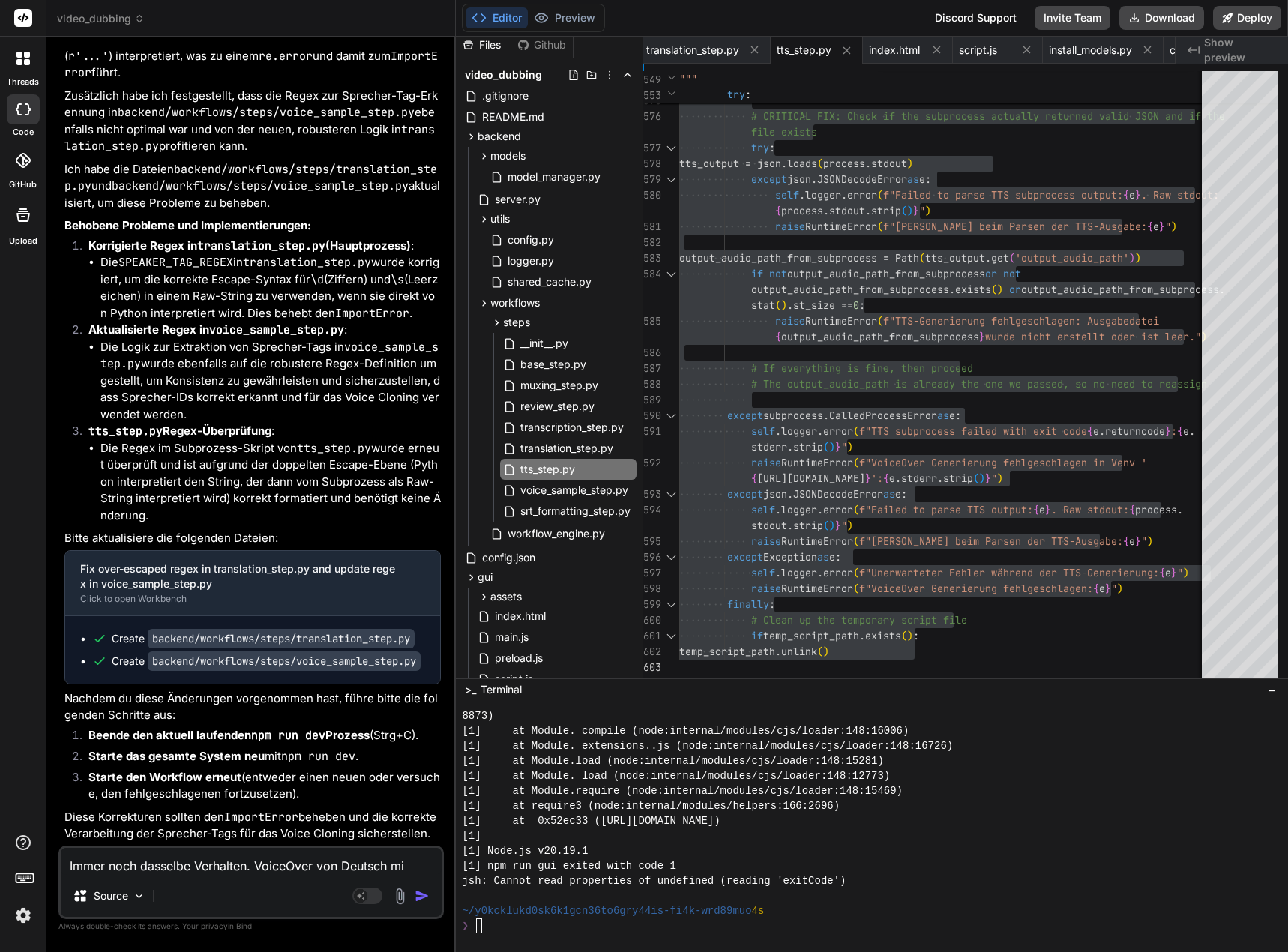
type textarea "x"
type textarea "Immer noch dasselbe Verhalten. VoiceOver von [PERSON_NAME] mit"
type textarea "x"
type textarea "Immer noch dasselbe Verhalten. VoiceOver von [PERSON_NAME] mit X"
type textarea "x"
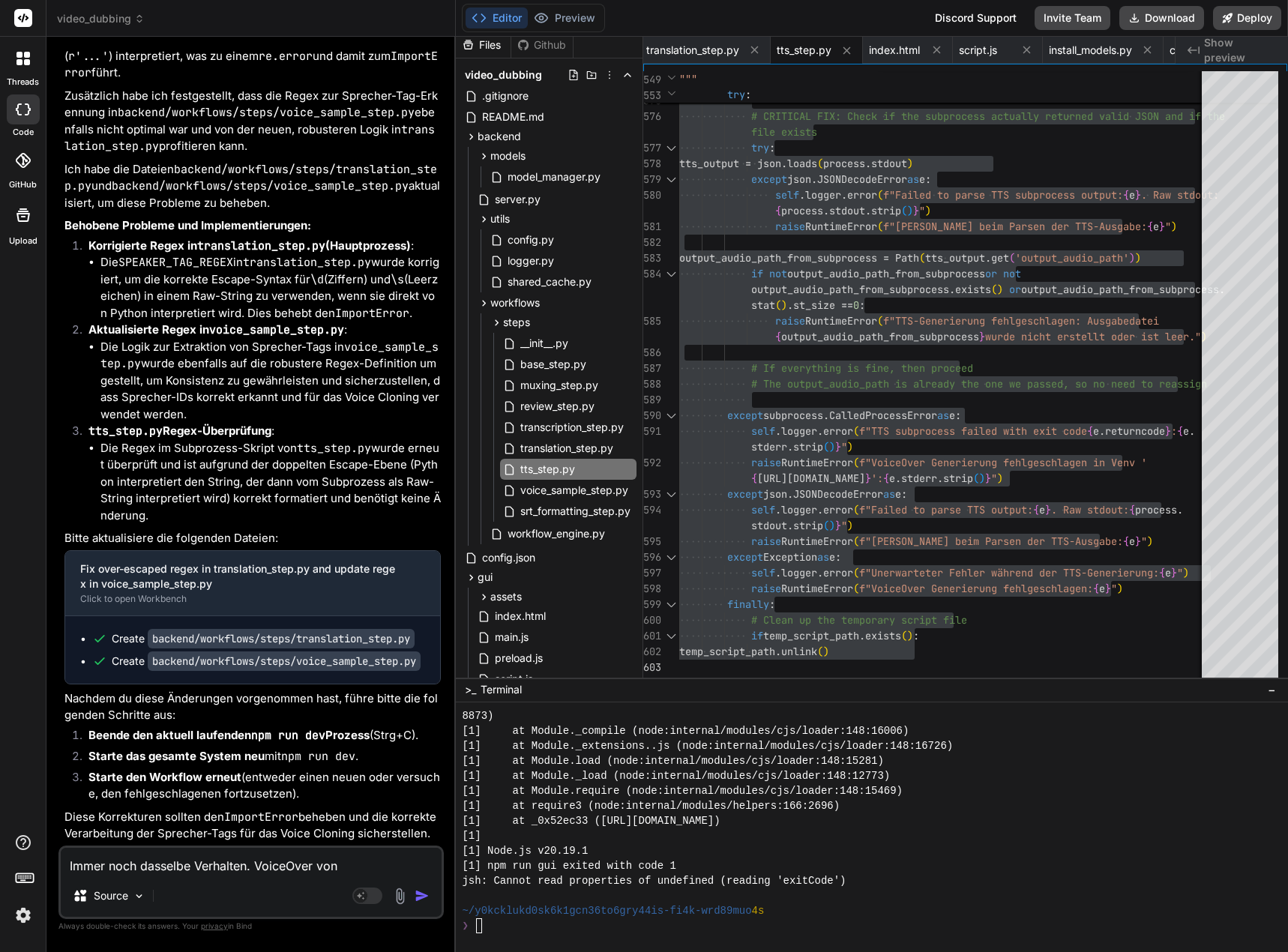
type textarea "Immer noch dasselbe Verhalten. VoiceOver von Deutsch mit XX"
type textarea "x"
type textarea "Immer noch dasselbe Verhalten. VoiceOver von Deutsch mit XXT"
type textarea "x"
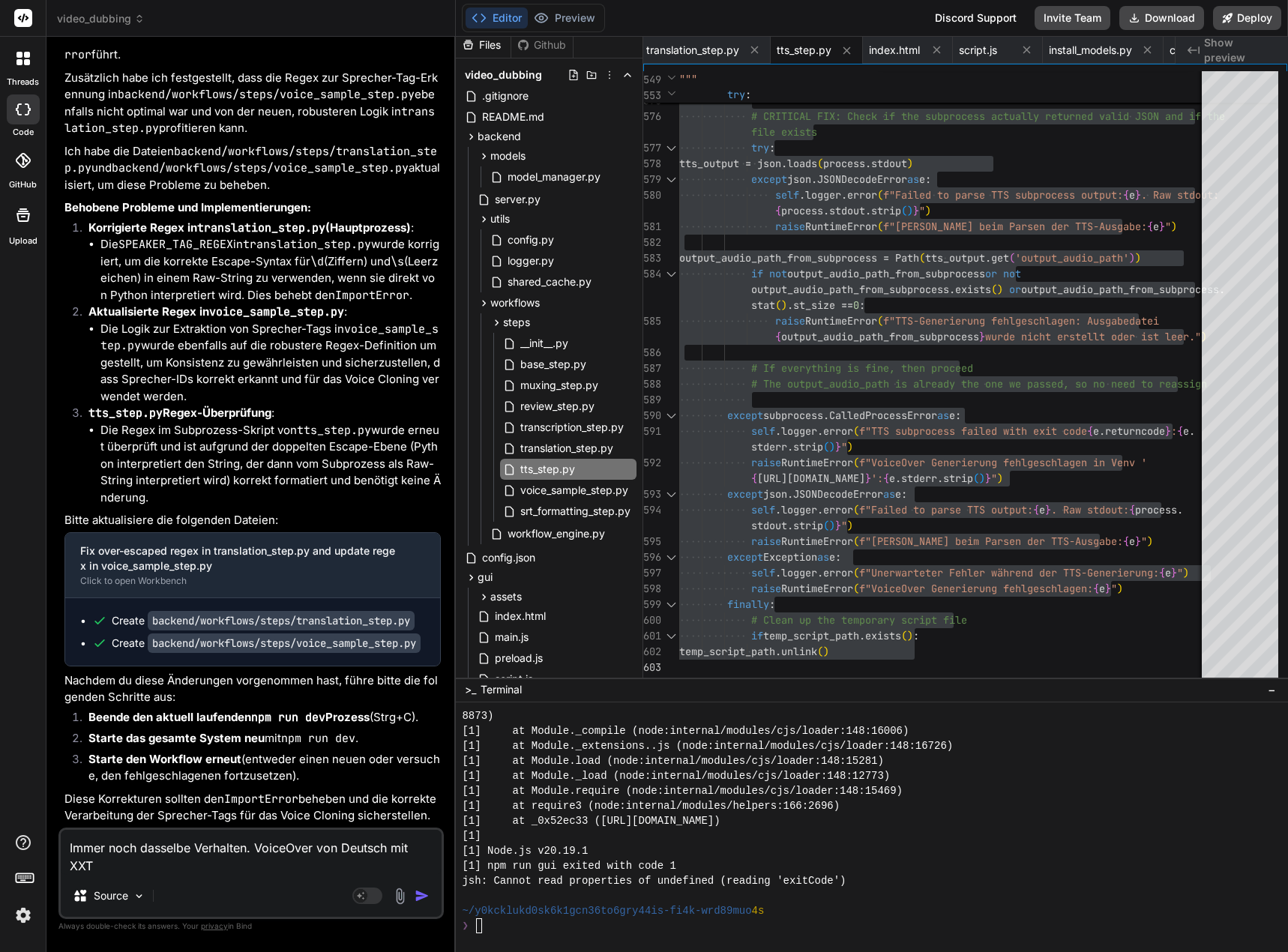
type textarea "Immer noch dasselbe Verhalten. VoiceOver von Deutsch mit XX"
type textarea "x"
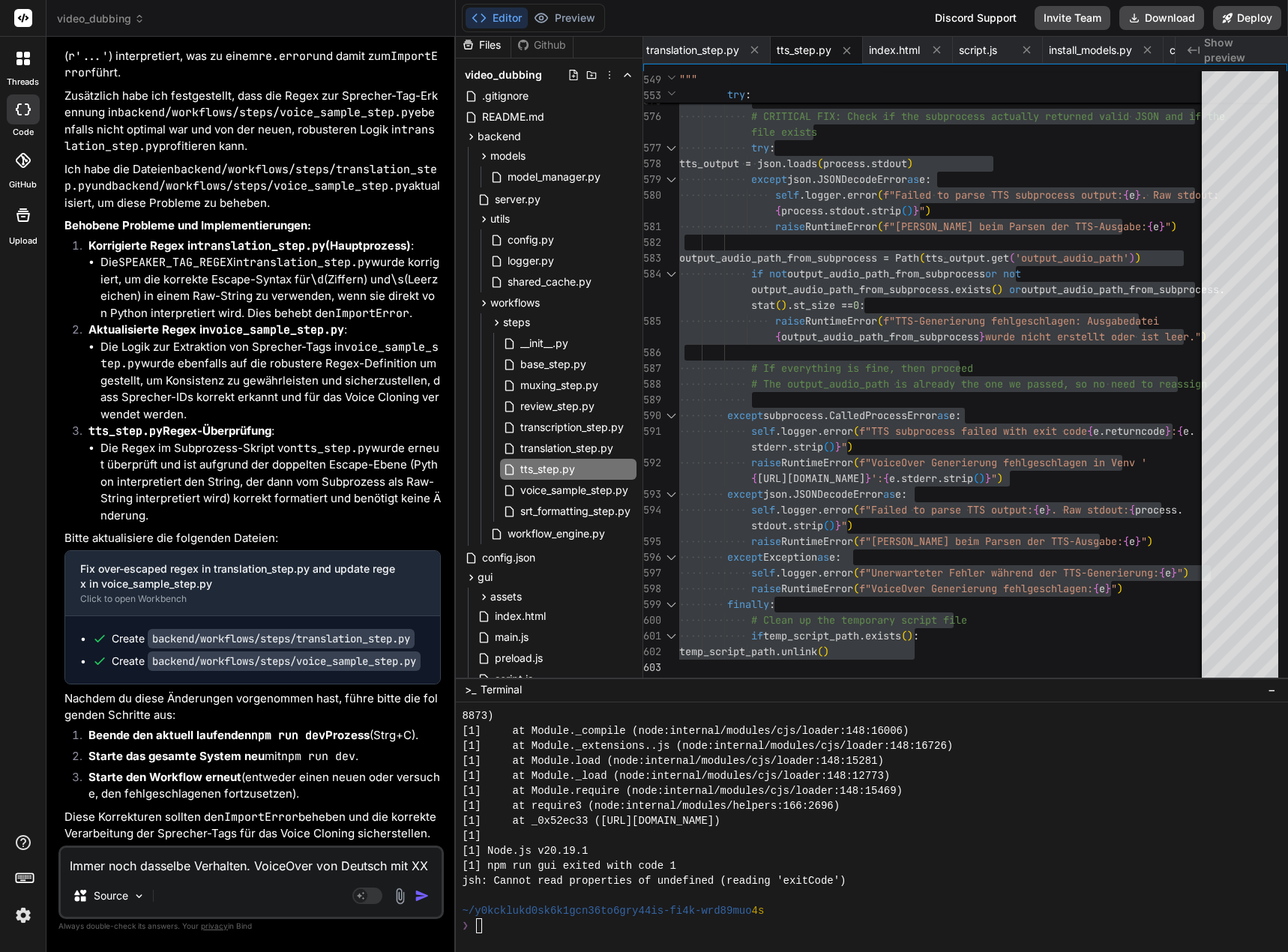
type textarea "Immer noch dasselbe Verhalten. VoiceOver von [PERSON_NAME] mit X"
type textarea "x"
type textarea "Immer noch dasselbe Verhalten. VoiceOver von [PERSON_NAME] mit XT"
type textarea "x"
type textarea "Immer noch dasselbe Verhalten. VoiceOver von [PERSON_NAME] mit XTT"
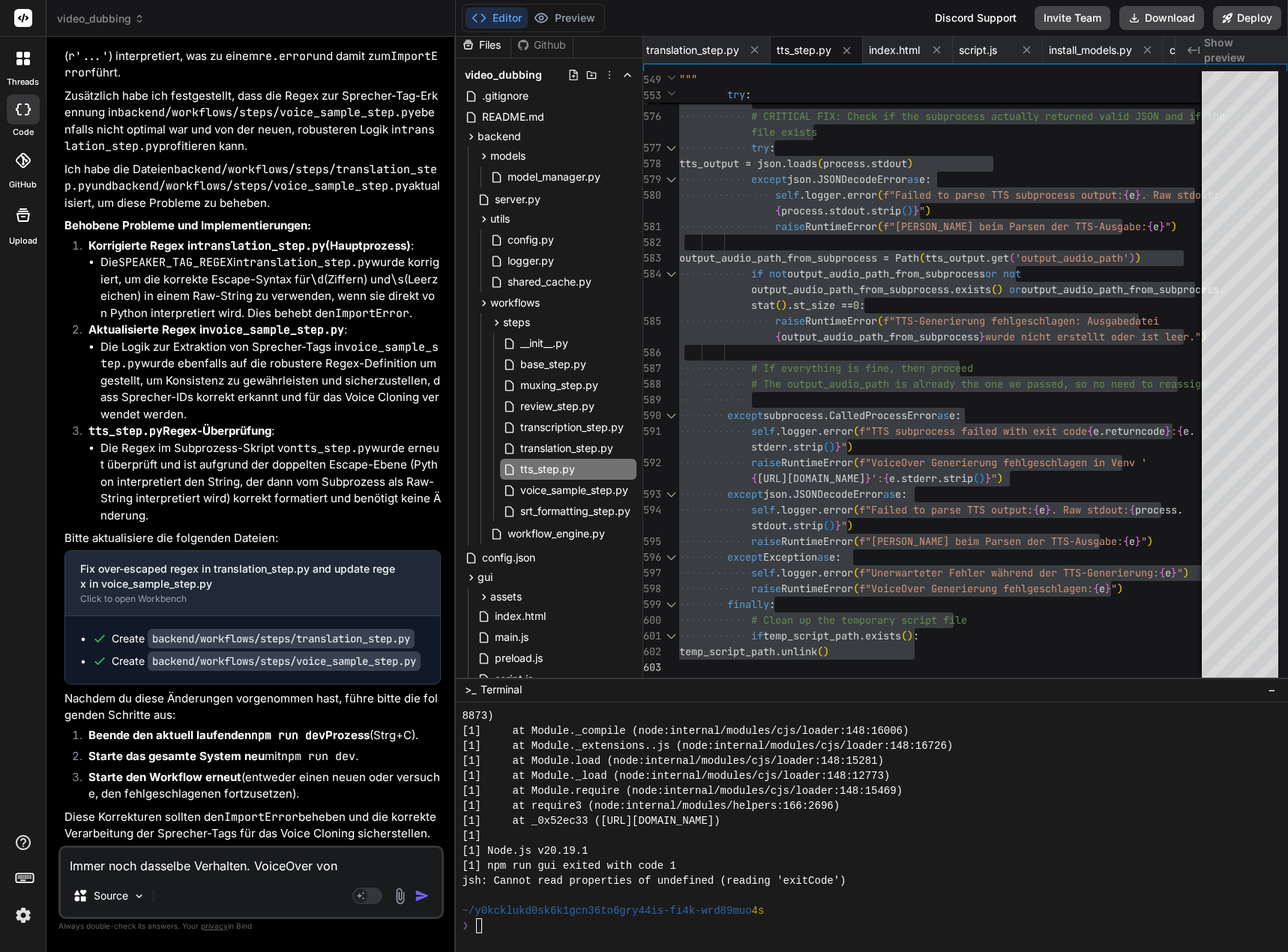
type textarea "x"
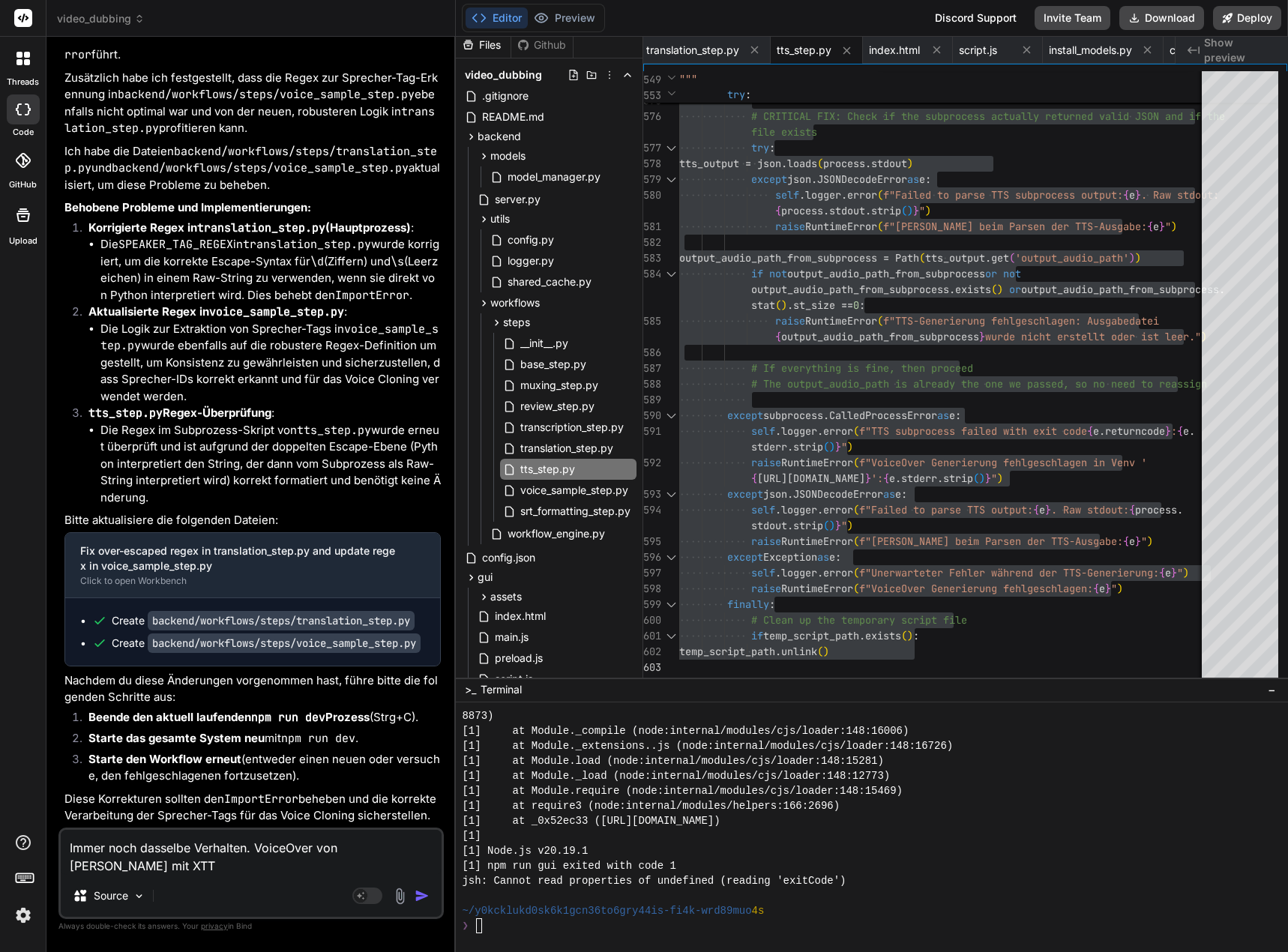
type textarea "Immer noch dasselbe Verhalten. VoiceOver von [PERSON_NAME] mit XTTS"
type textarea "x"
type textarea "Immer noch dasselbe Verhalten. VoiceOver von [PERSON_NAME] mit XTTS-"
type textarea "x"
type textarea "Immer noch dasselbe Verhalten. VoiceOver von [PERSON_NAME] mit XTTS-v"
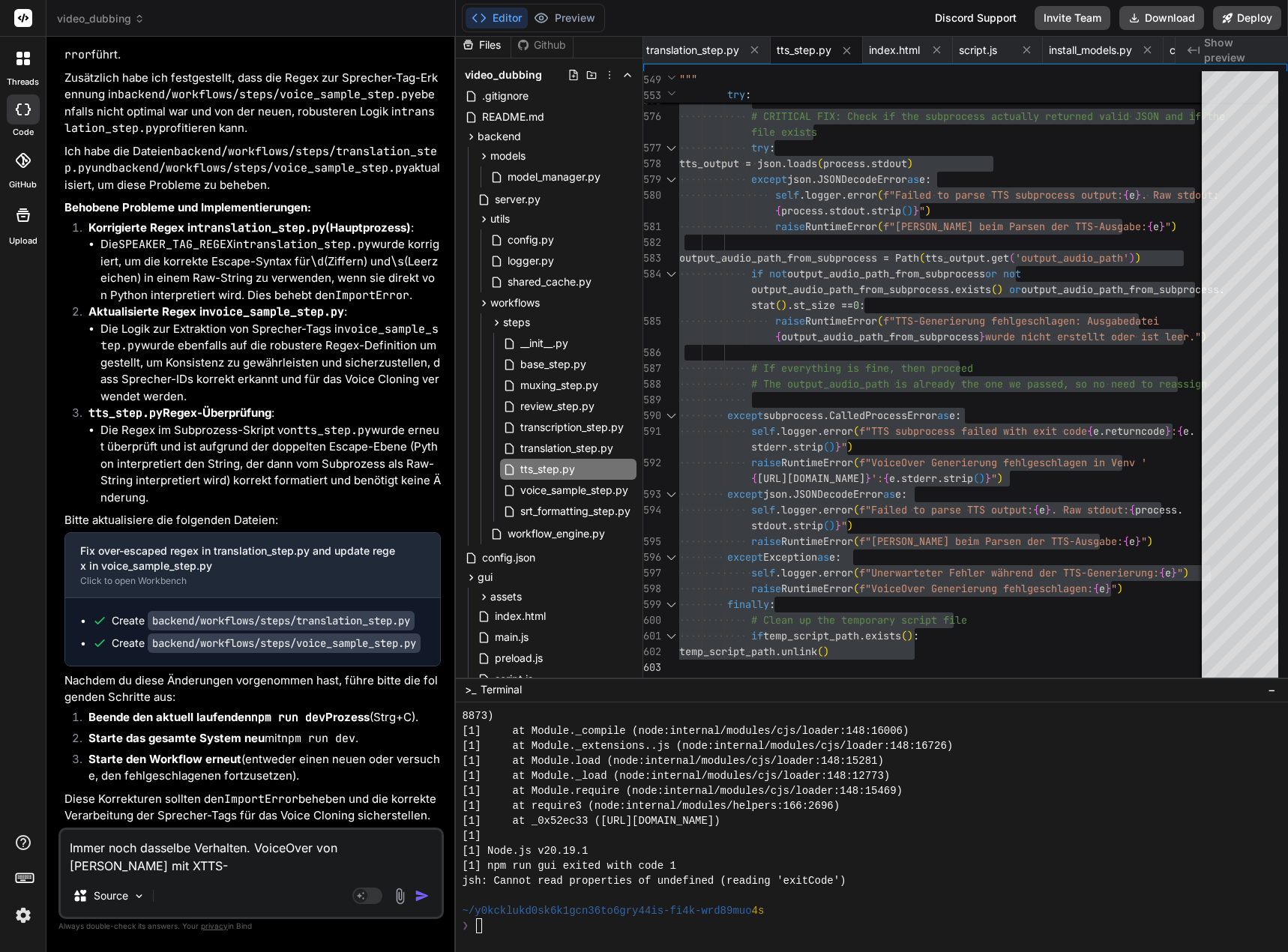
type textarea "x"
type textarea "Immer noch dasselbe Verhalten. VoiceOver von [PERSON_NAME] mit XTTS-v2"
type textarea "x"
type textarea "Immer noch dasselbe Verhalten. VoiceOver von [PERSON_NAME] mit XTTS-v2"
type textarea "x"
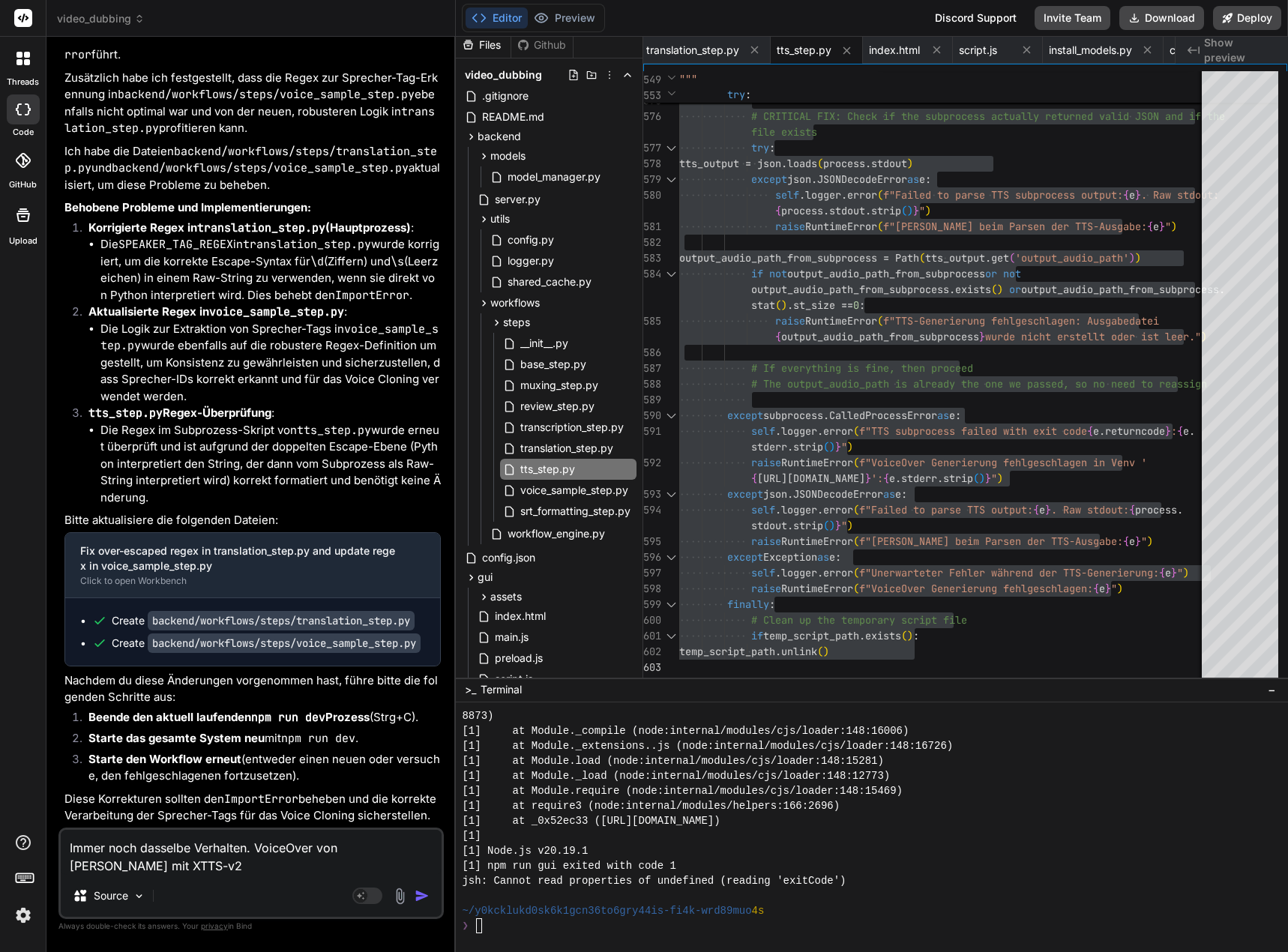
type textarea "Immer noch dasselbe Verhalten. VoiceOver von [PERSON_NAME] mit XTTS-v2 g"
type textarea "x"
type textarea "Immer noch dasselbe Verhalten. VoiceOver von [PERSON_NAME] mit XTTS-v2 ge"
type textarea "x"
type textarea "Immer noch dasselbe Verhalten. VoiceOver von Deutsch mit XTTS-v2 geh"
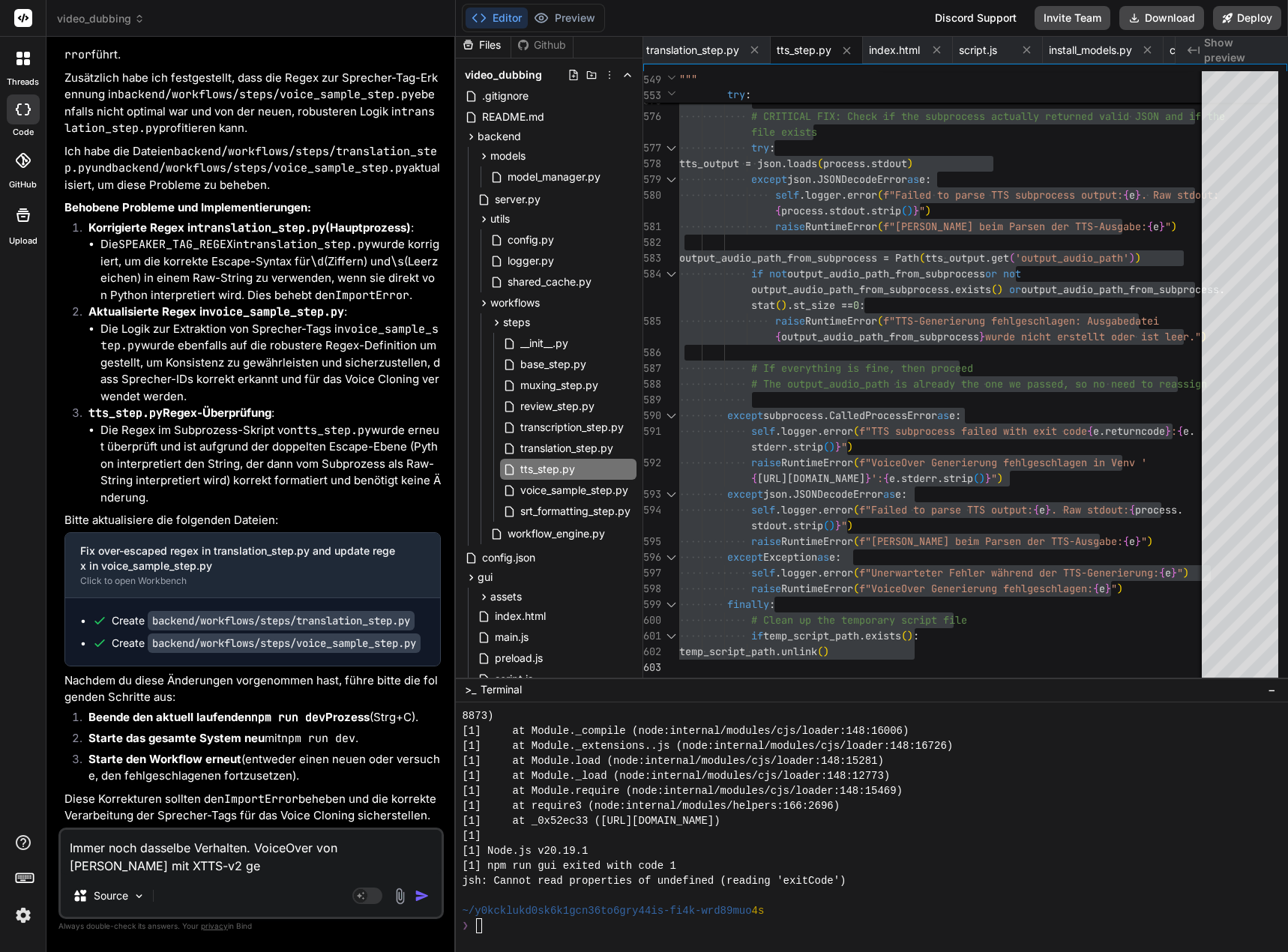
type textarea "x"
type textarea "Immer noch dasselbe Verhalten. VoiceOver von [PERSON_NAME] mit XTTS-v2 geht"
type textarea "x"
type textarea "Immer noch dasselbe Verhalten. VoiceOver von [PERSON_NAME] mit XTTS-v2 geht,"
type textarea "x"
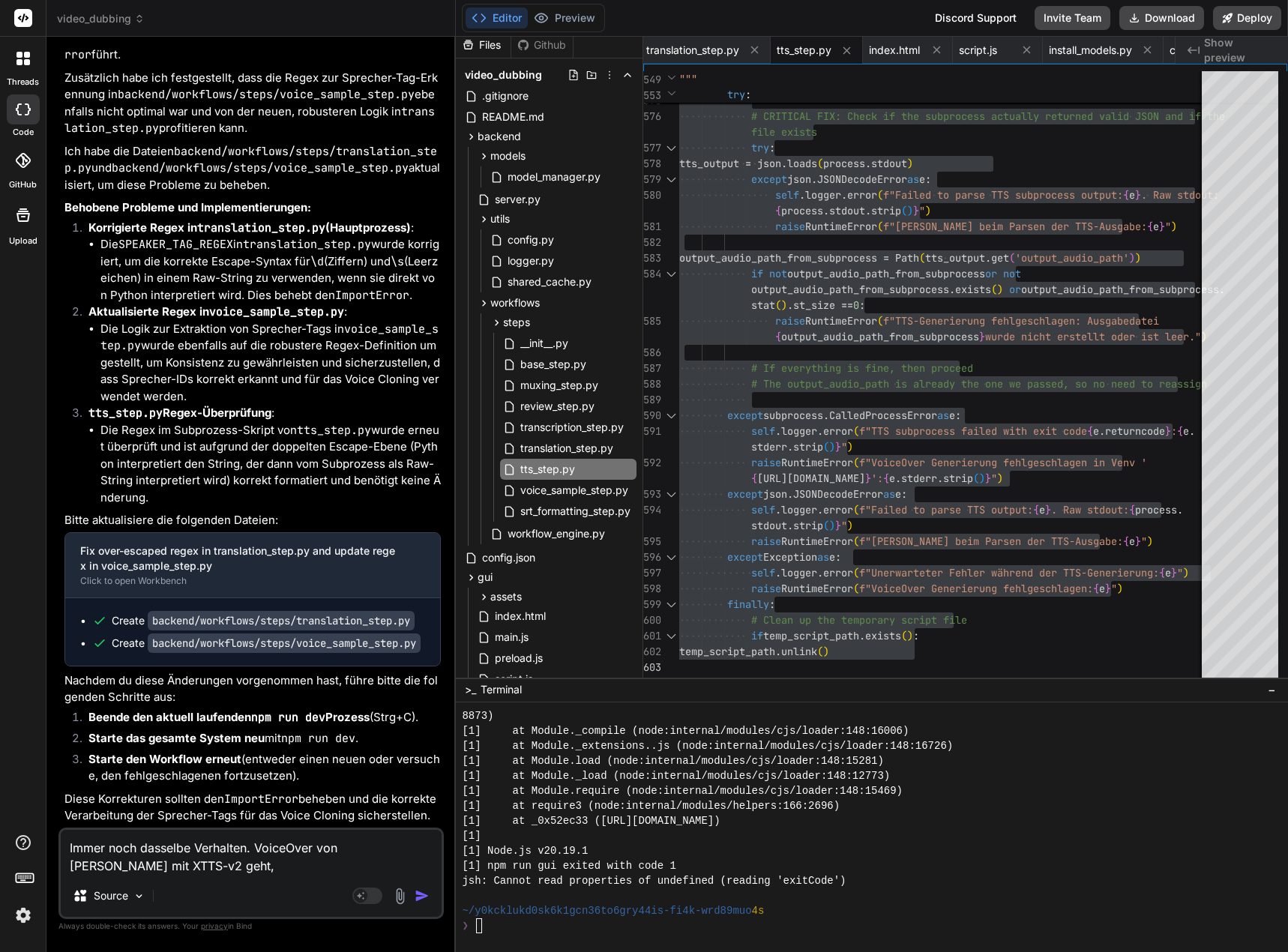
type textarea "Immer noch dasselbe Verhalten. VoiceOver von [PERSON_NAME] mit XTTS-v2 geht,"
type textarea "x"
type textarea "Immer noch dasselbe Verhalten. VoiceOver von [PERSON_NAME] mit XTTS-v2 geht, a"
type textarea "x"
type textarea "Immer noch dasselbe Verhalten. VoiceOver von [PERSON_NAME] mit XTTS-v2 geht, ab"
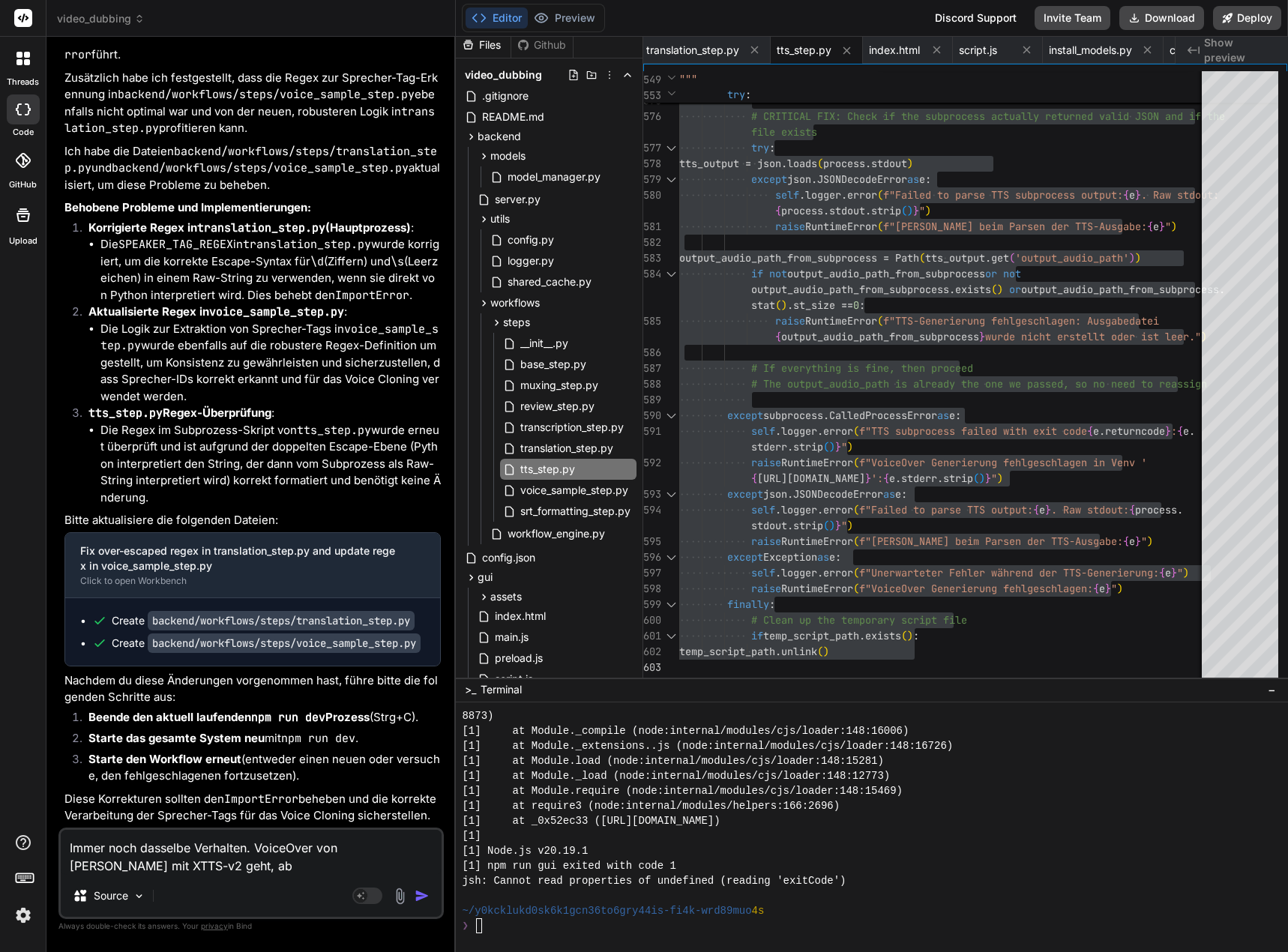
type textarea "x"
type textarea "Immer noch dasselbe Verhalten. VoiceOver von [PERSON_NAME] mit XTTS-v2 geht, [P…"
type textarea "x"
type textarea "Immer noch dasselbe Verhalten. VoiceOver von [PERSON_NAME] mit XTTS-v2 geht, ab…"
type textarea "x"
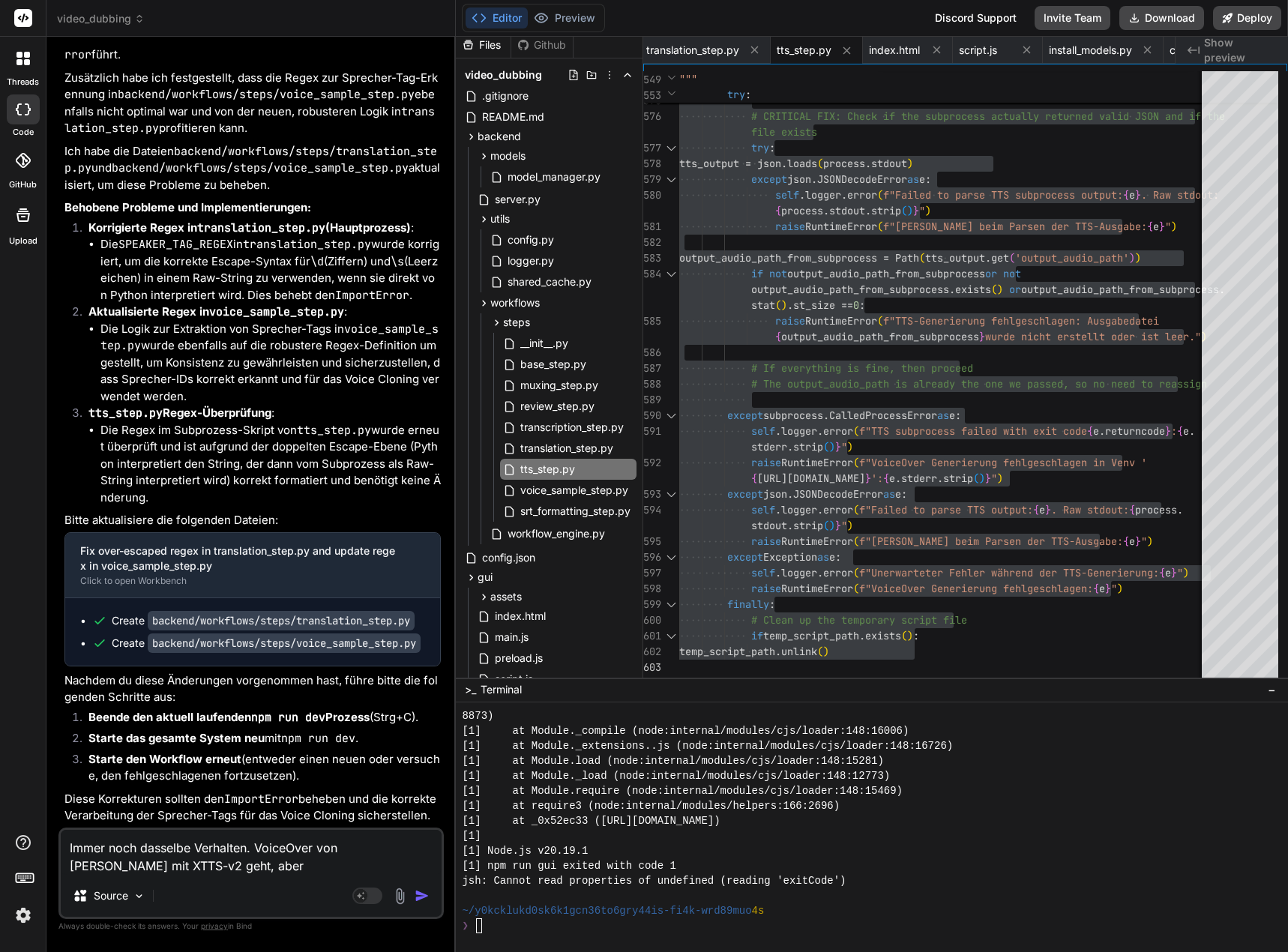
type textarea "Immer noch dasselbe Verhalten. VoiceOver von [PERSON_NAME] mit XTTS-v2 geht, ab…"
type textarea "x"
type textarea "Immer noch dasselbe Verhalten. VoiceOver von [PERSON_NAME] mit XTTS-v2 geht, ab…"
type textarea "x"
type textarea "Immer noch dasselbe Verhalten. VoiceOver von [PERSON_NAME] mit XTTS-v2 geht, ab…"
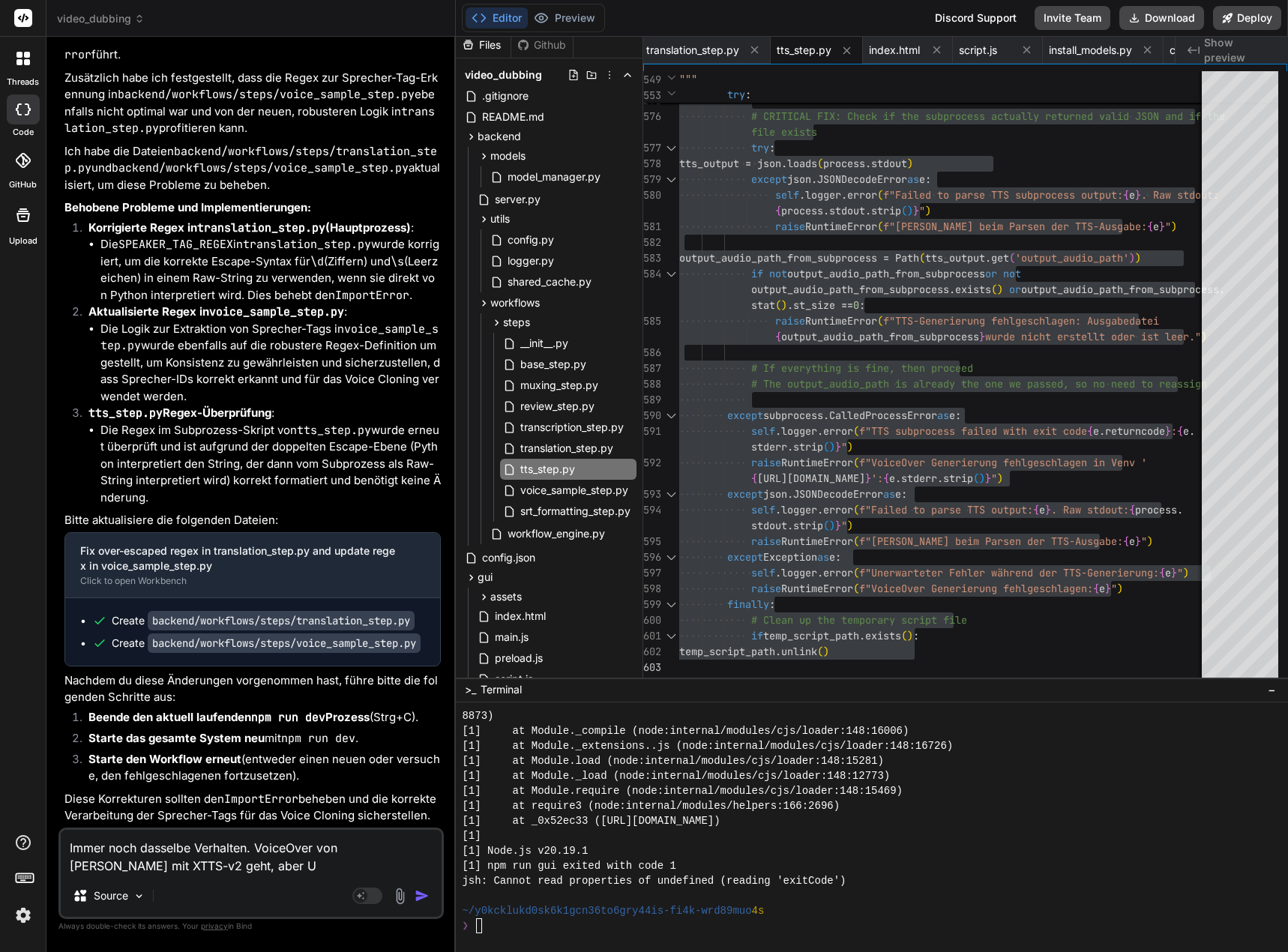
type textarea "x"
type textarea "Immer noch dasselbe Verhalten. VoiceOver von [PERSON_NAME] mit XTTS-v2 geht, ab…"
type textarea "x"
type textarea "Immer noch dasselbe Verhalten. VoiceOver von [PERSON_NAME] mit XTTS-v2 geht, ab…"
type textarea "x"
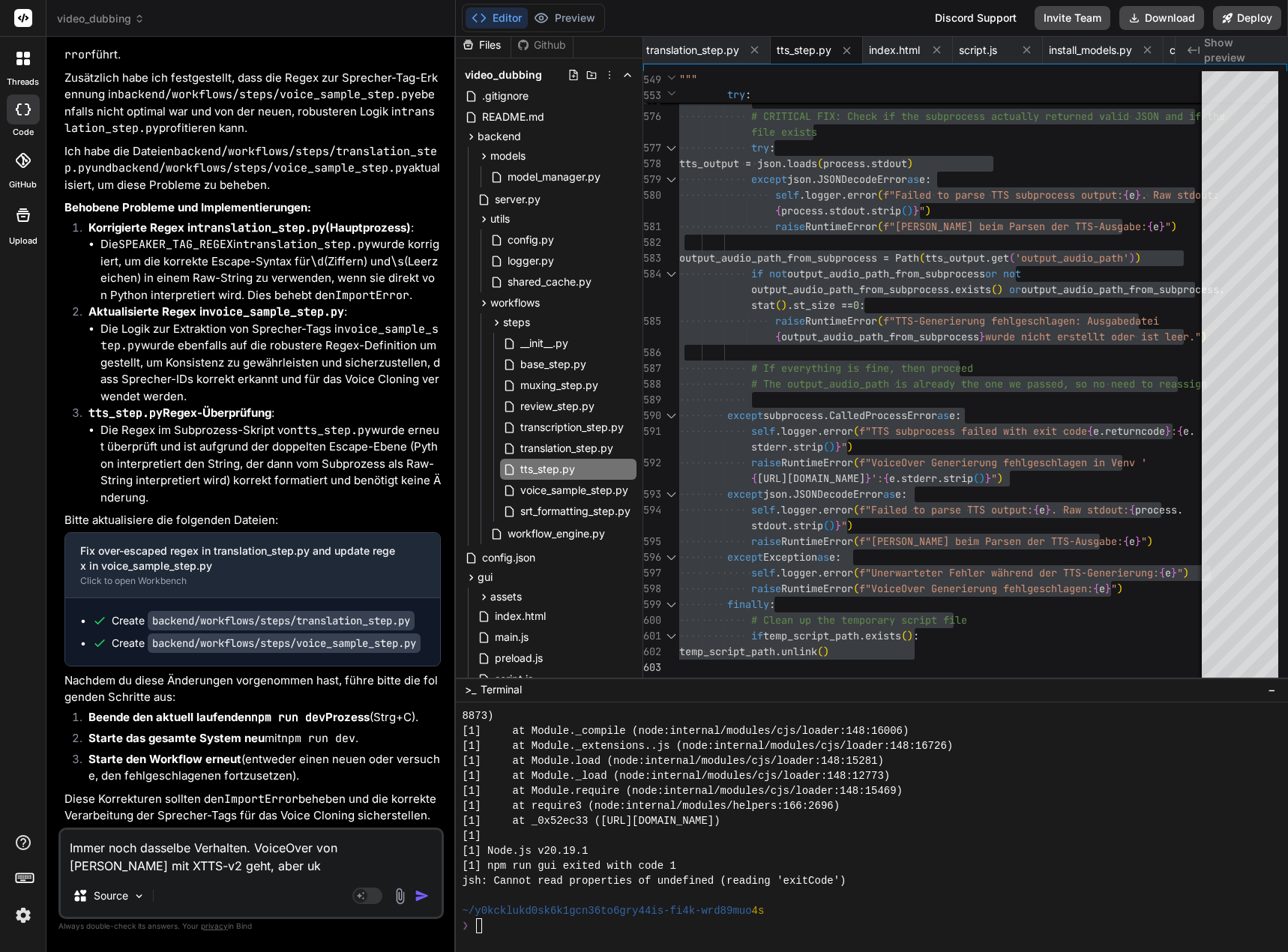
type textarea "Immer noch dasselbe Verhalten. VoiceOver von [PERSON_NAME] mit XTTS-v2 geht, ab…"
type textarea "x"
type textarea "Immer noch dasselbe Verhalten. VoiceOver von [PERSON_NAME] mit XTTS-v2 geht, ab…"
type textarea "x"
type textarea "Immer noch dasselbe Verhalten. VoiceOver von [PERSON_NAME] mit XTTS-v2 geht, ab…"
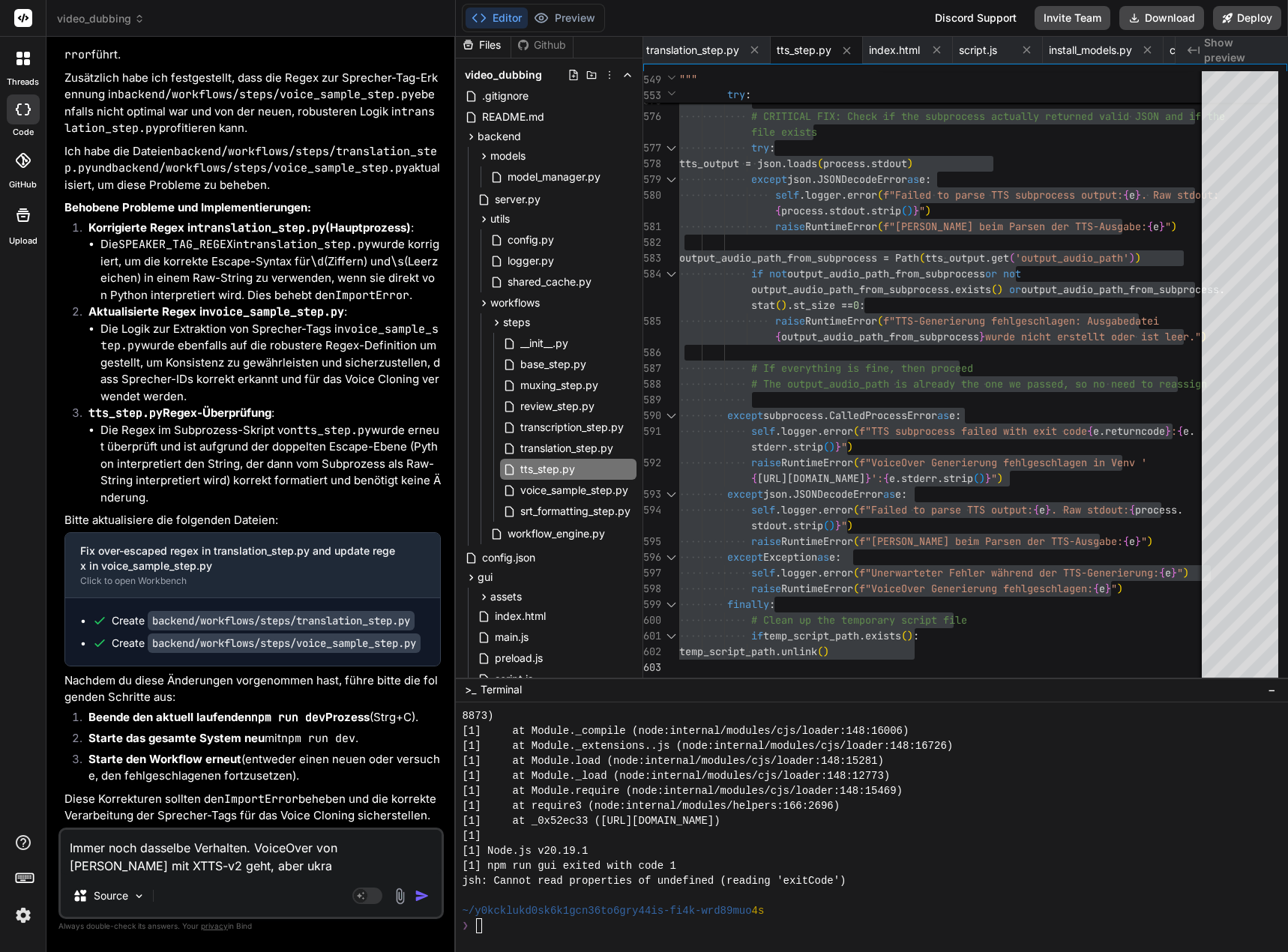
type textarea "x"
type textarea "Immer noch dasselbe Verhalten. VoiceOver von [PERSON_NAME] mit XTTS-v2 geht, ab…"
type textarea "x"
type textarea "Immer noch dasselbe Verhalten. VoiceOver von [PERSON_NAME] mit XTTS-v2 geht, ab…"
type textarea "x"
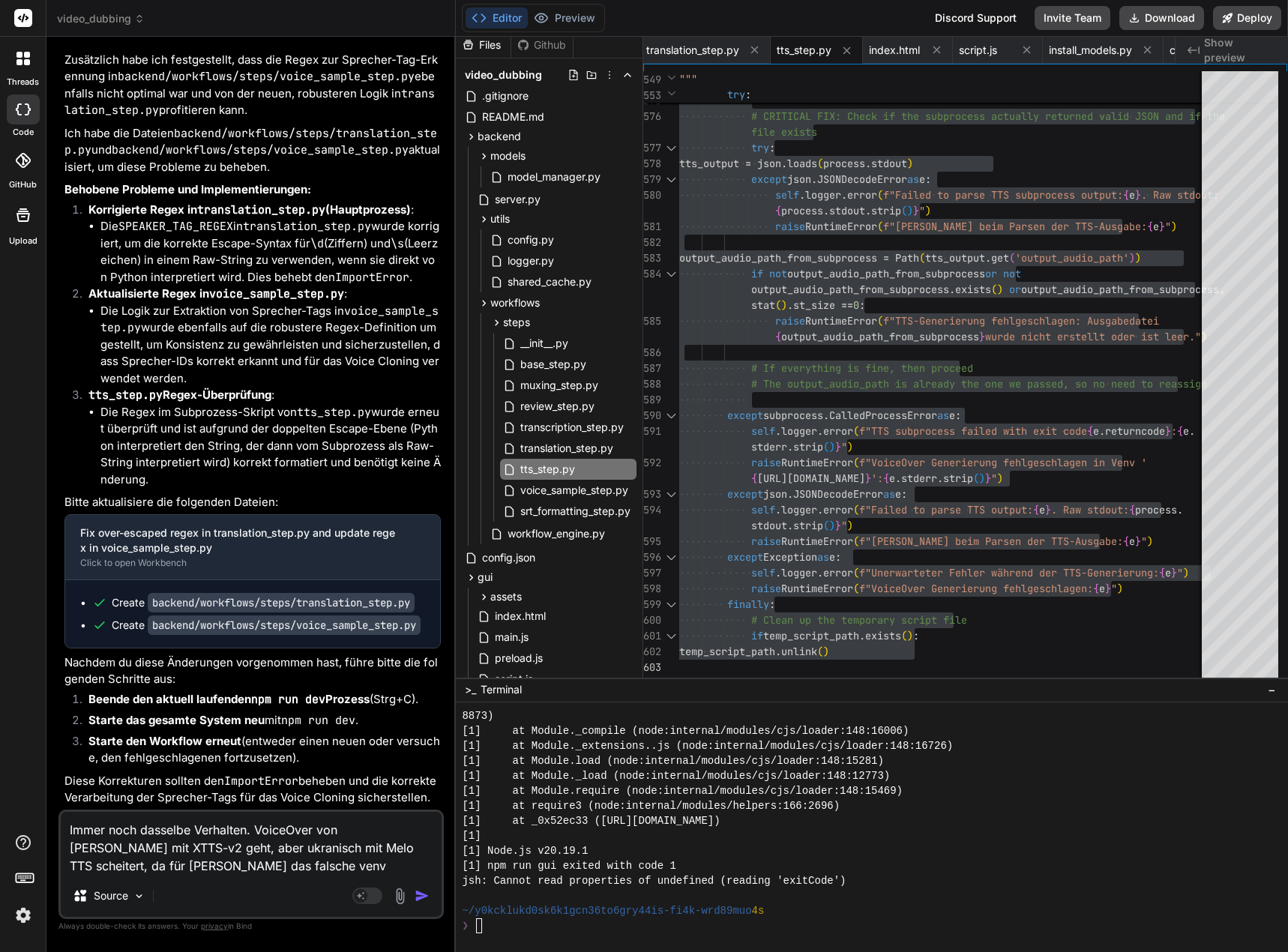
click at [105, 862] on textarea "Immer noch dasselbe Verhalten. VoiceOver von [PERSON_NAME] mit XTTS-v2 geht, ab…" at bounding box center [251, 843] width 380 height 63
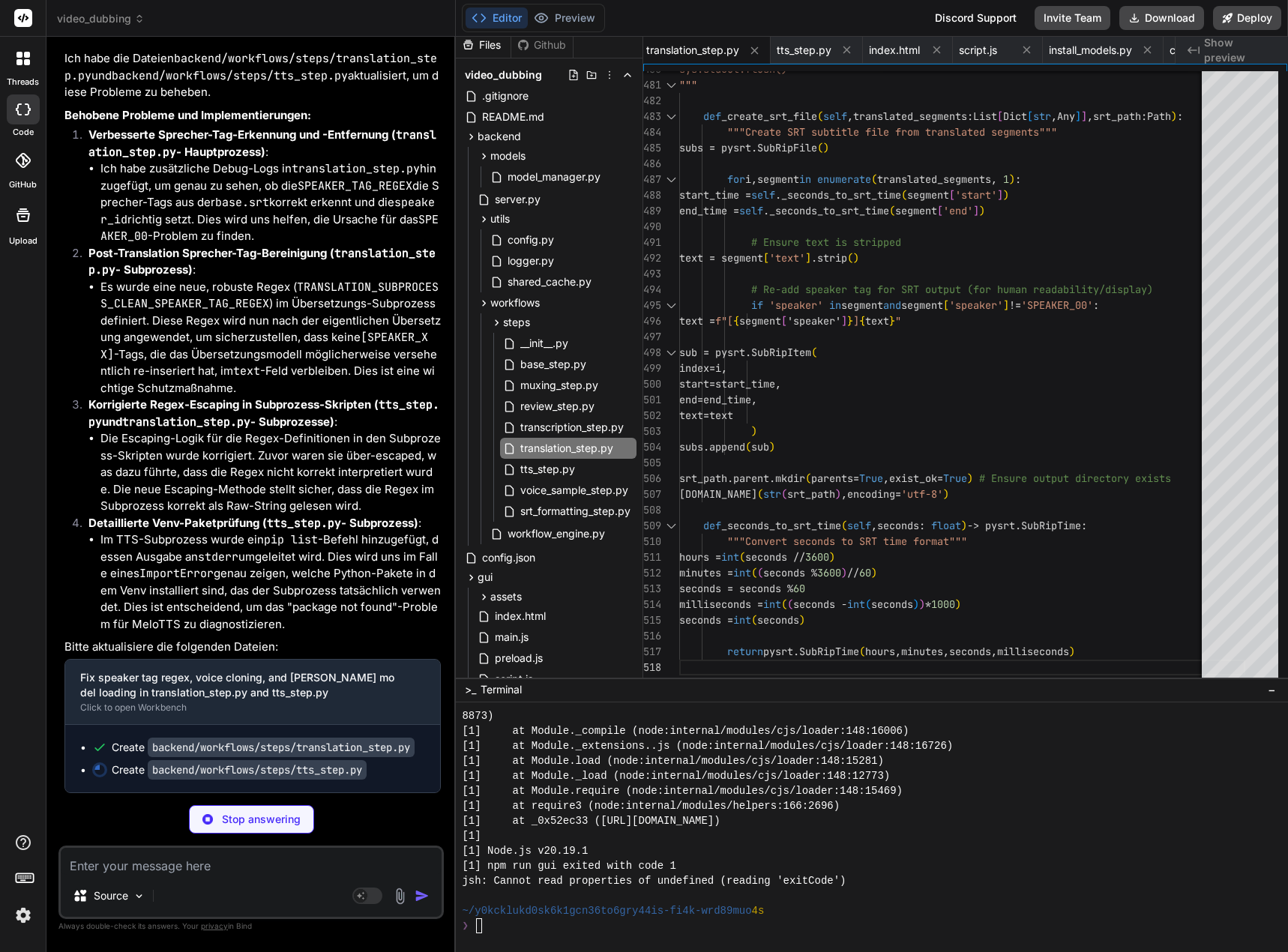
scroll to position [163243, 0]
click at [564, 444] on span "translation_step.py" at bounding box center [566, 448] width 96 height 18
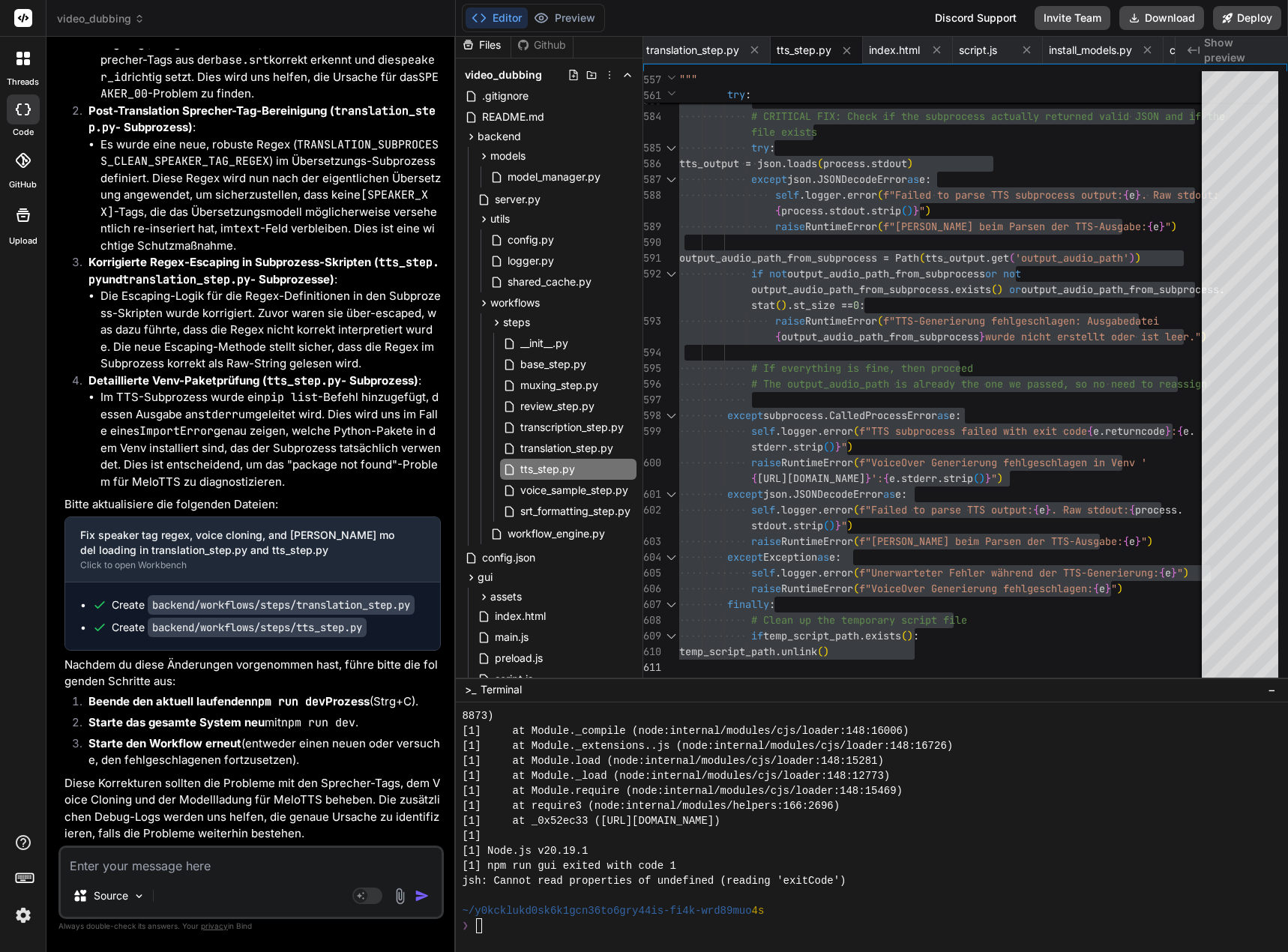
click at [143, 864] on textarea at bounding box center [251, 862] width 380 height 27
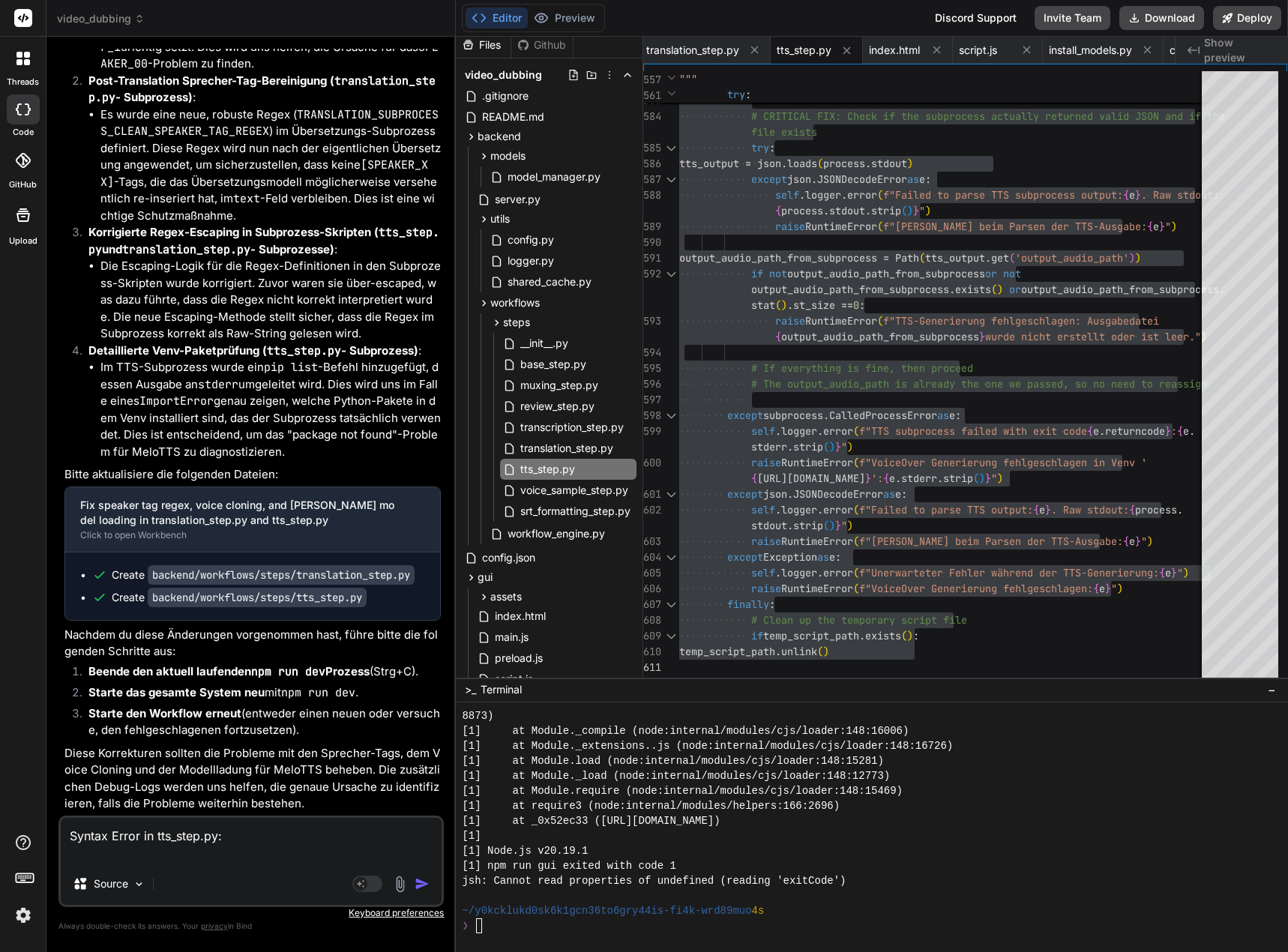
click at [122, 862] on textarea "Syntax Error in tts_step.py:" at bounding box center [251, 841] width 380 height 45
paste textarea "Unexpected indentation"
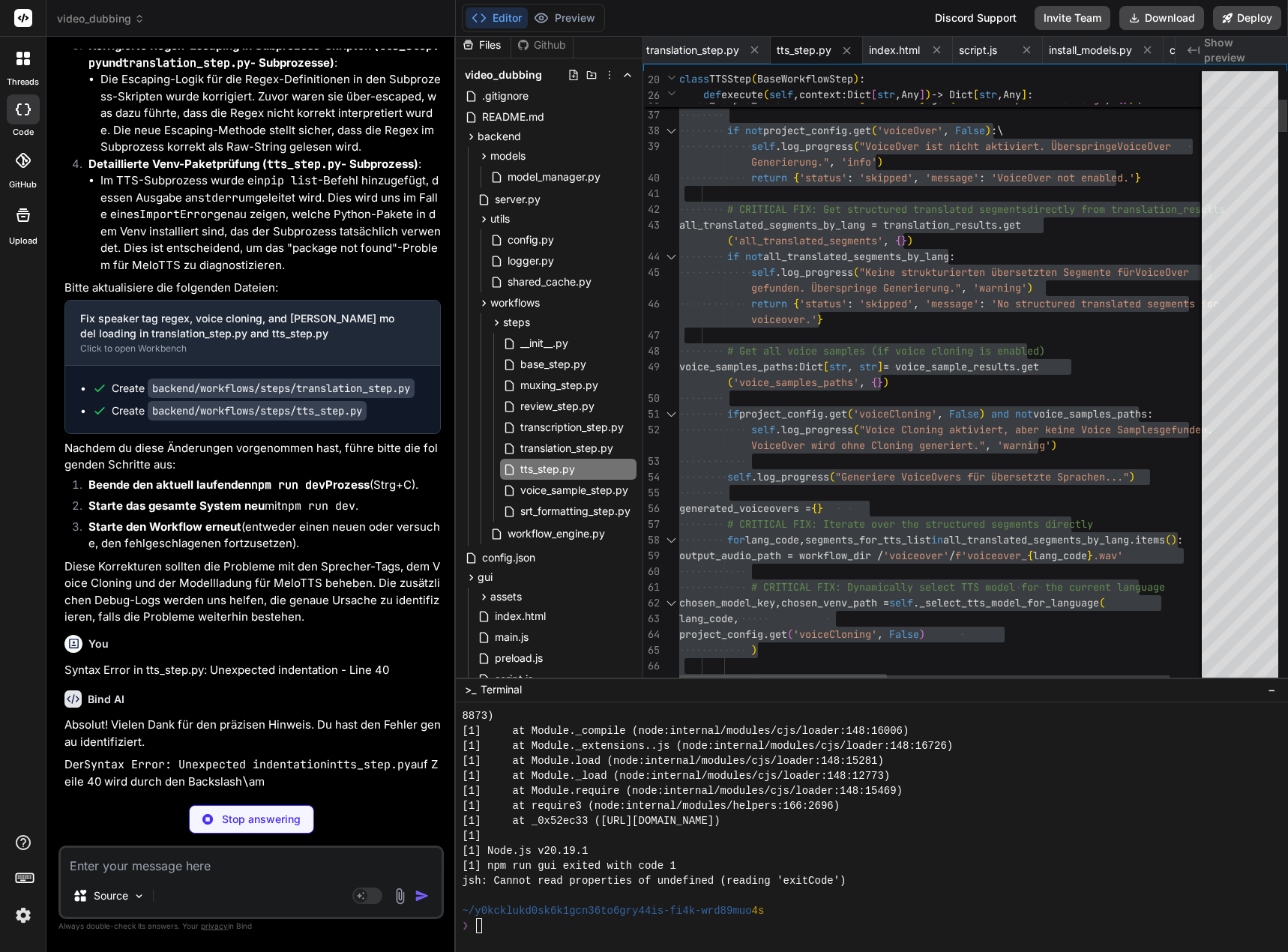
scroll to position [163541, 0]
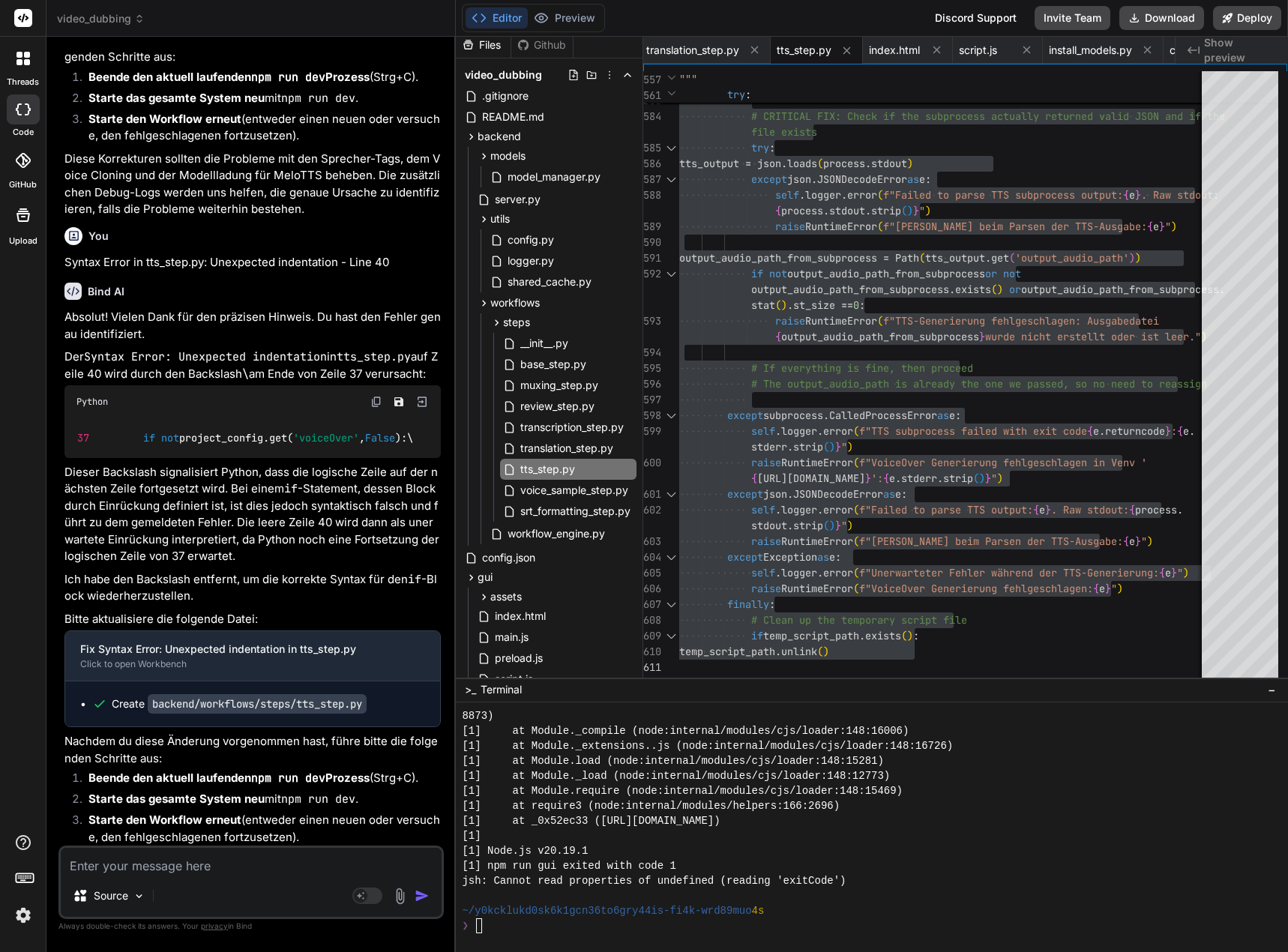
click at [139, 869] on textarea at bounding box center [251, 862] width 380 height 27
paste textarea "[0] ERROR: [server.py] Unexpected error importing WorkflowEngine: unexpected in…"
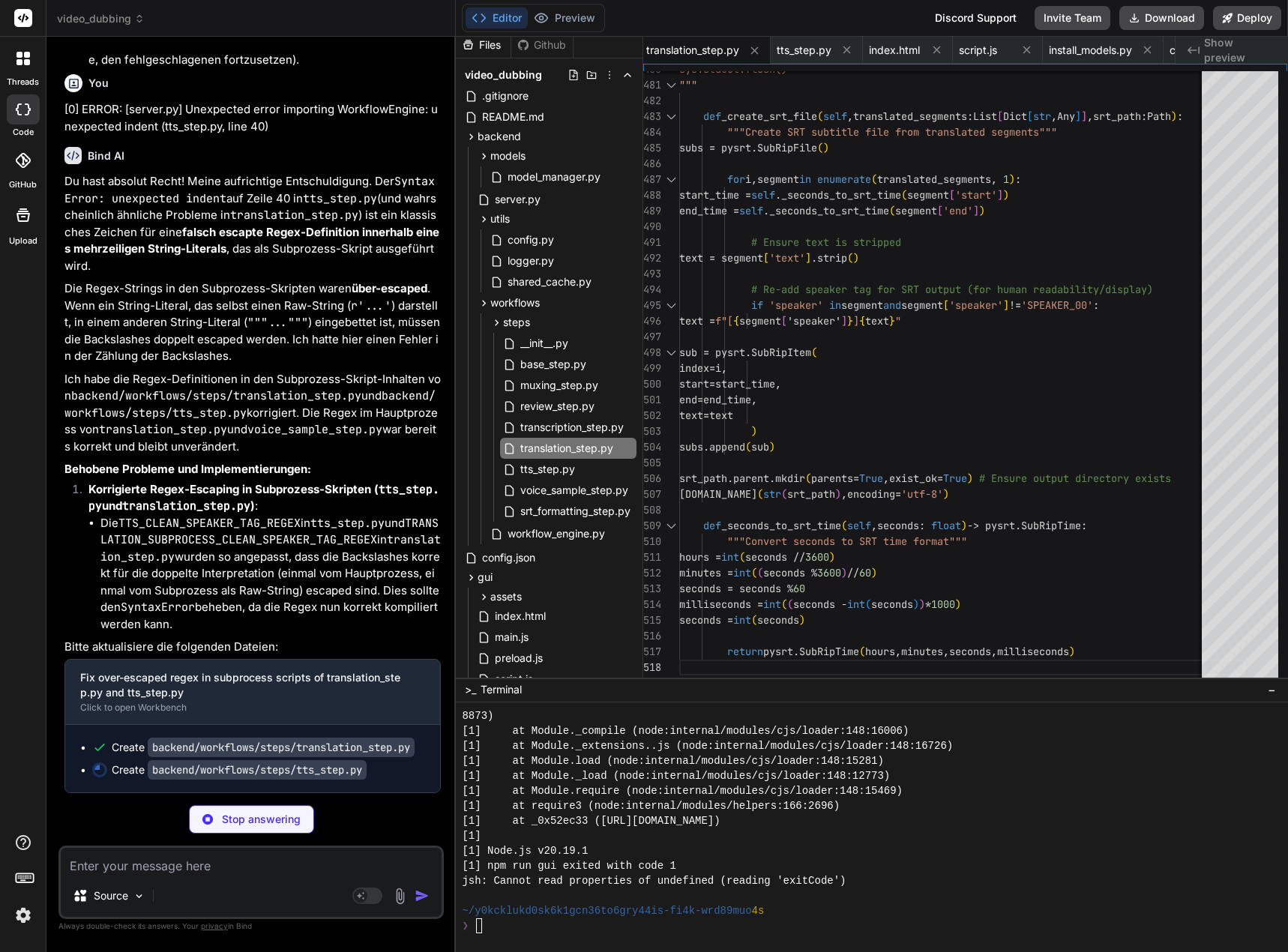
scroll to position [164818, 0]
drag, startPoint x: 573, startPoint y: 444, endPoint x: 816, endPoint y: 469, distance: 244.3
click at [573, 444] on span "translation_step.py" at bounding box center [566, 448] width 96 height 18
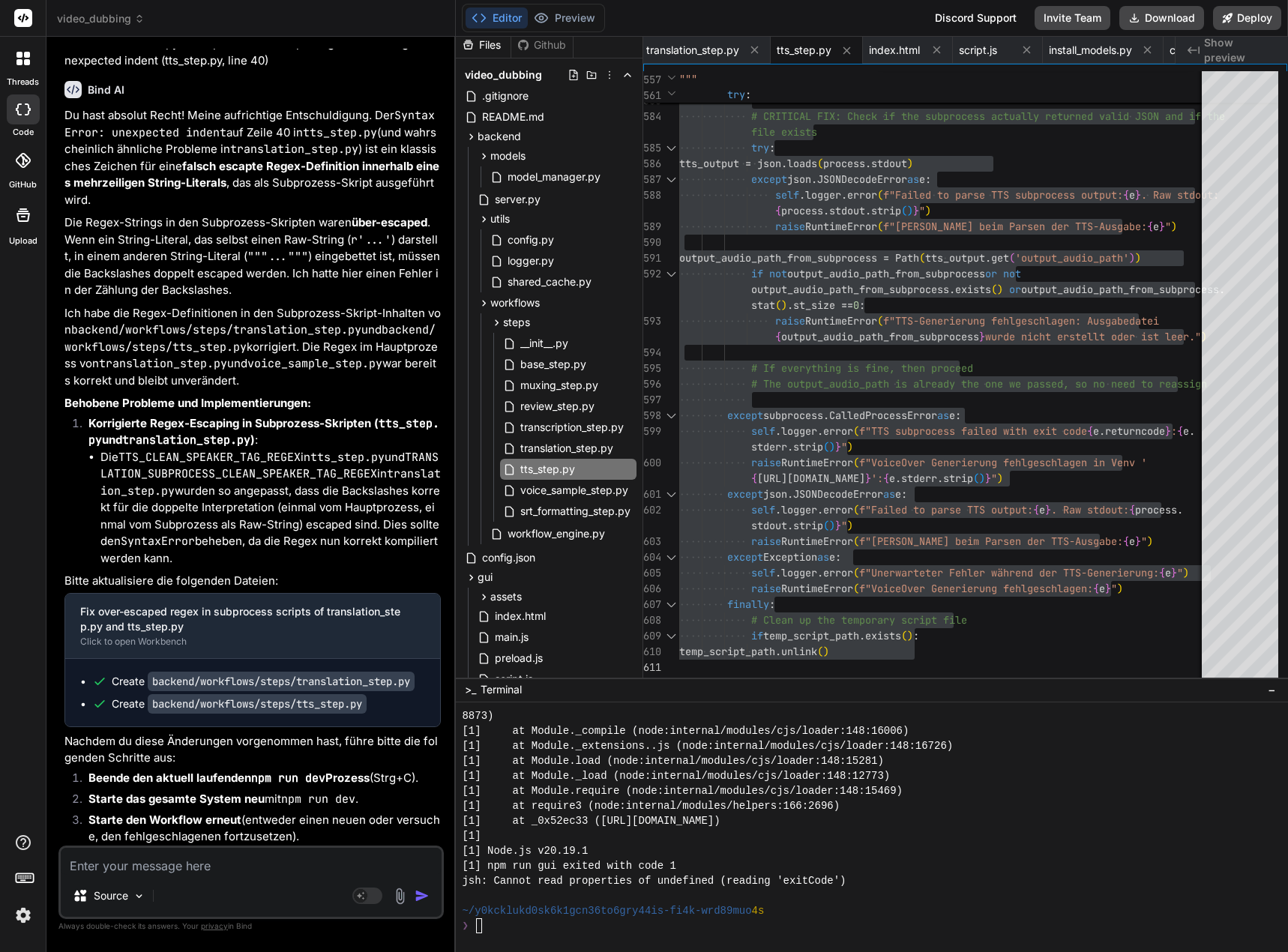
scroll to position [164884, 0]
click at [323, 809] on li "Starte das gesamte System neu mit npm run dev ." at bounding box center [258, 801] width 364 height 21
